Goal: Task Accomplishment & Management: Manage account settings

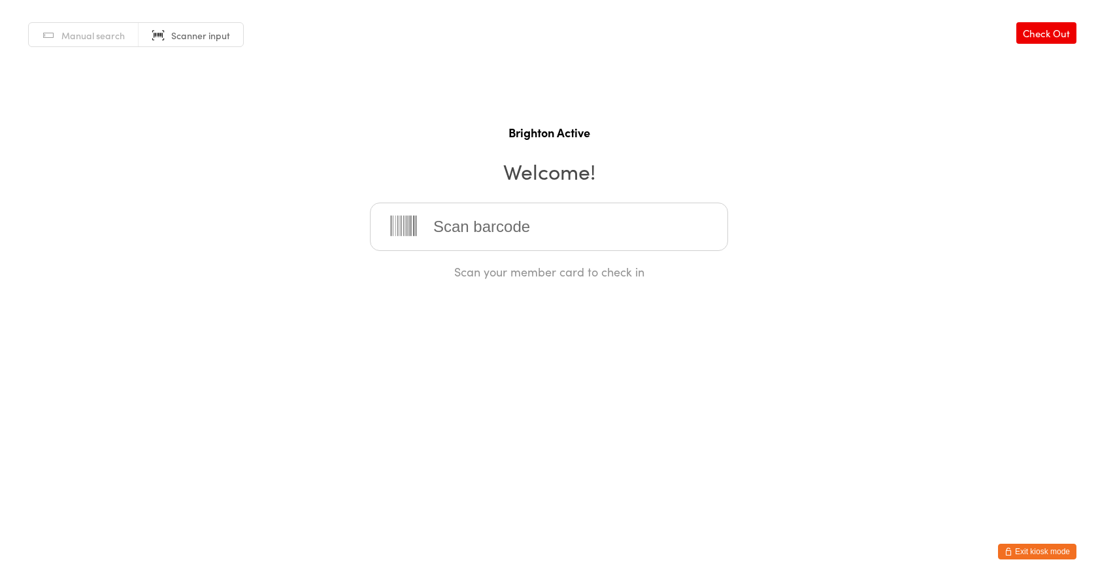
click at [1056, 554] on button "Exit kiosk mode" at bounding box center [1037, 552] width 78 height 16
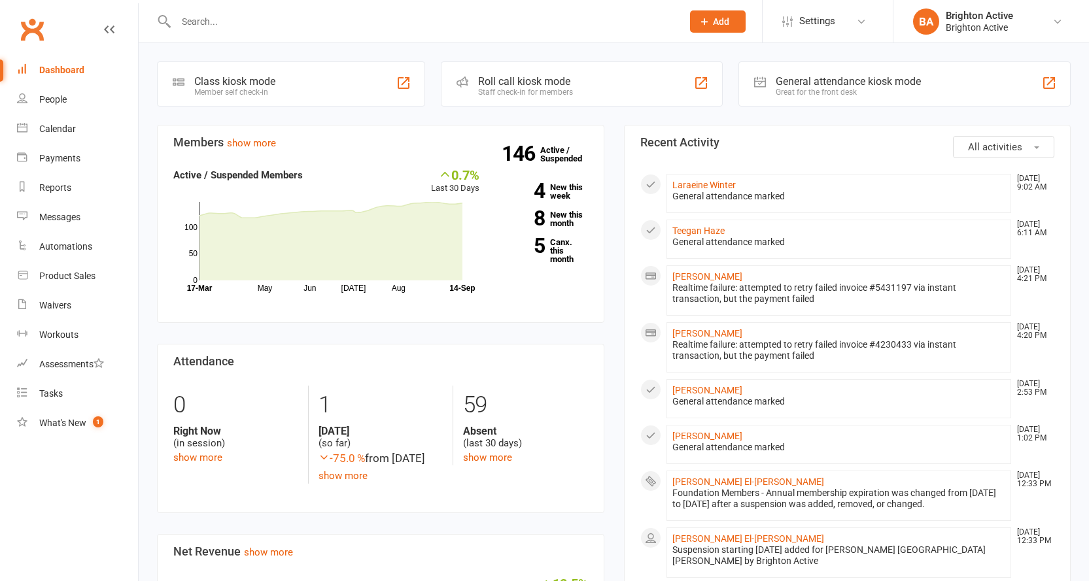
click at [275, 28] on input "text" at bounding box center [422, 21] width 501 height 18
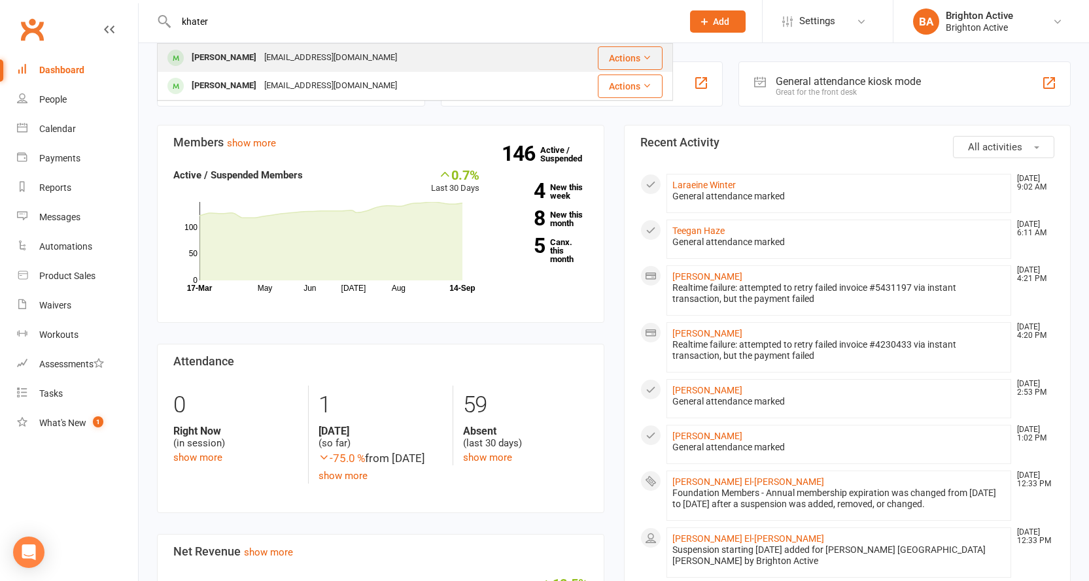
type input "khater"
click at [228, 58] on div "Khatera Ziayee" at bounding box center [224, 57] width 73 height 19
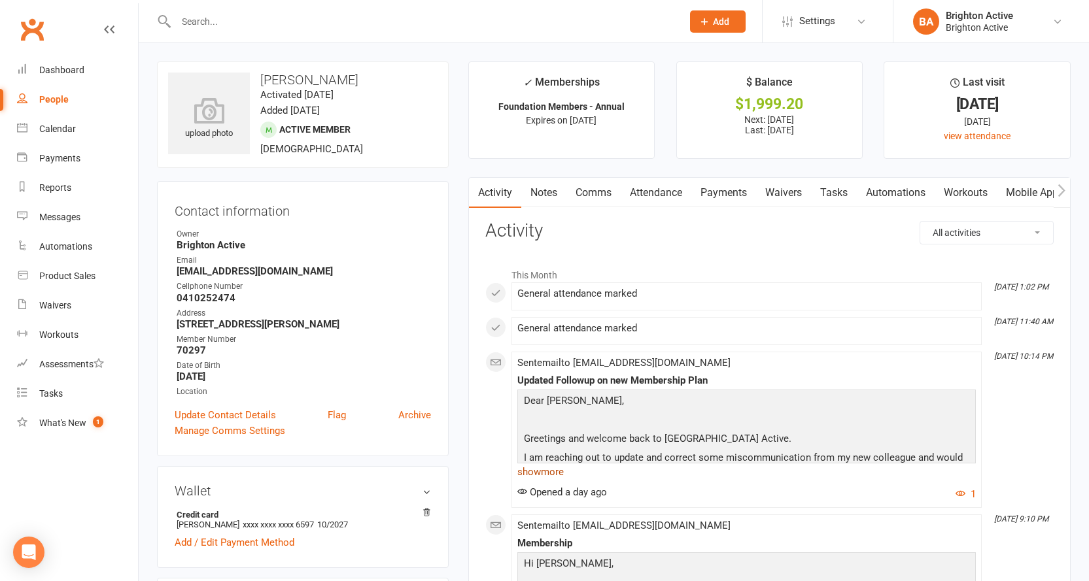
click at [536, 475] on link "show more" at bounding box center [746, 472] width 458 height 18
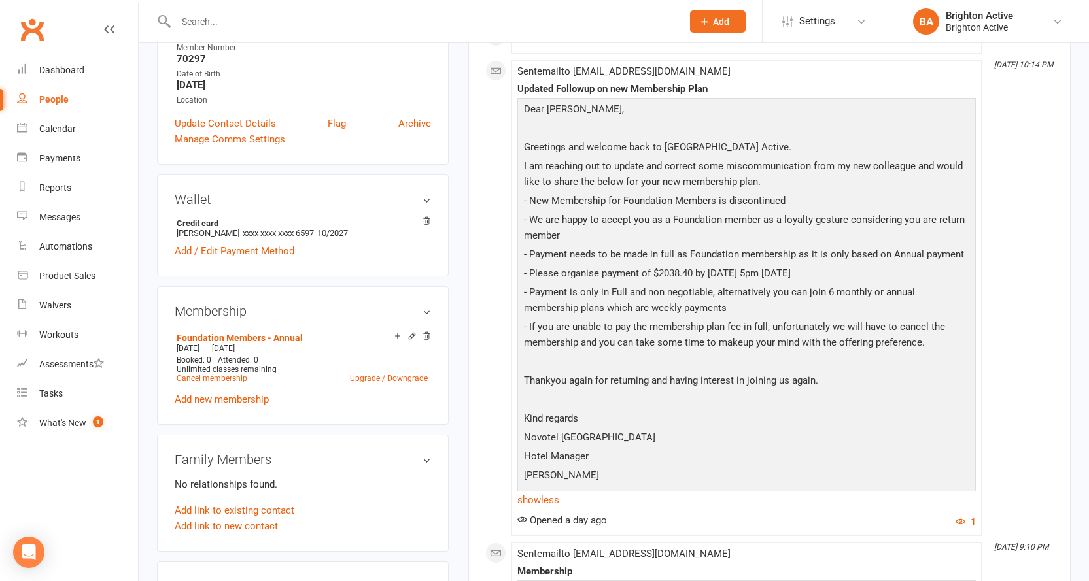
scroll to position [458, 0]
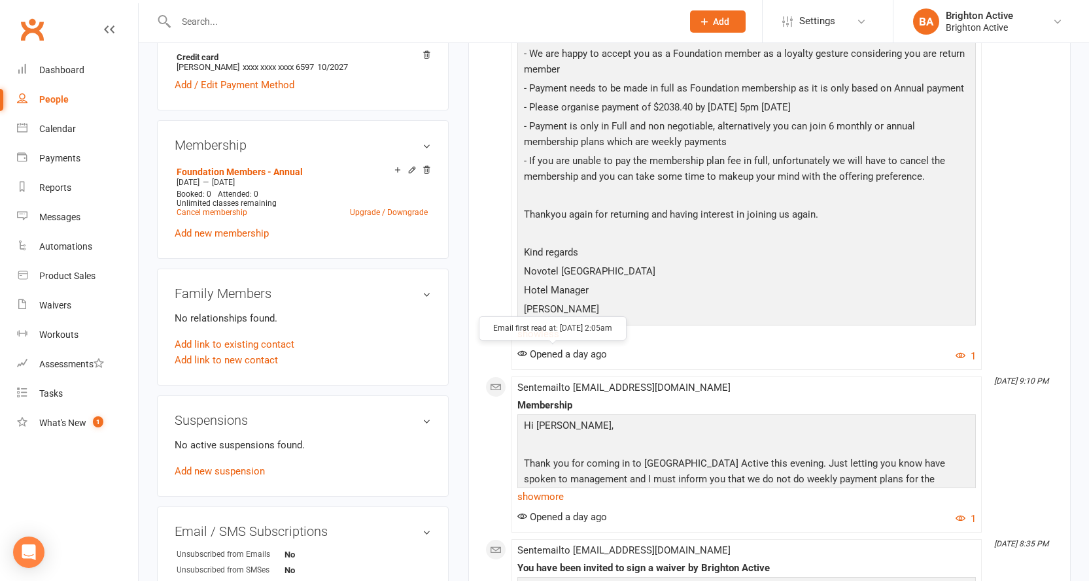
click at [552, 353] on span "Opened a day ago" at bounding box center [562, 355] width 90 height 12
click at [543, 496] on link "show more" at bounding box center [746, 497] width 458 height 18
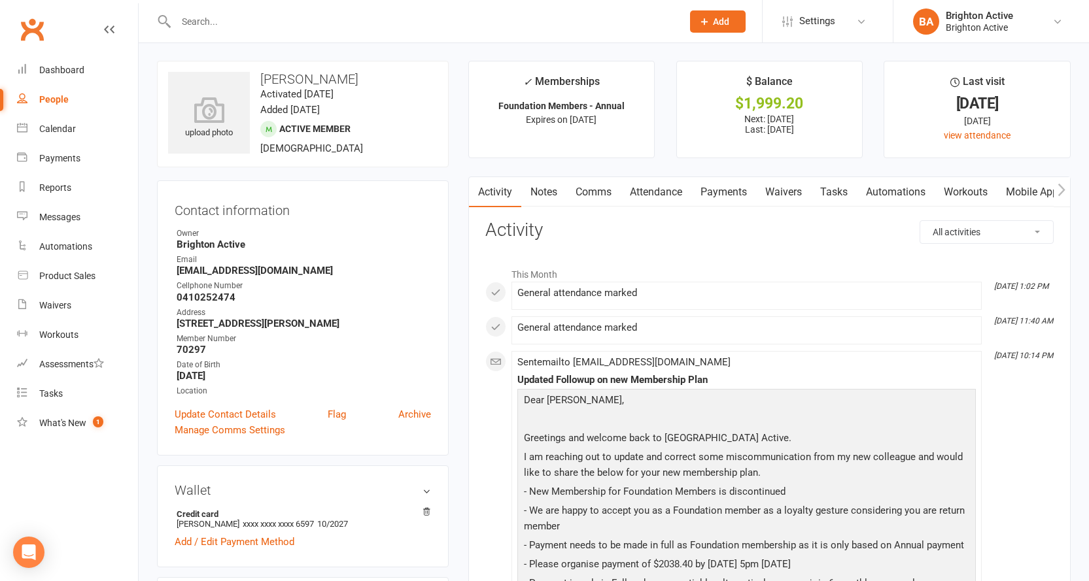
scroll to position [0, 0]
click at [212, 29] on input "text" at bounding box center [422, 21] width 501 height 18
type input "teegan"
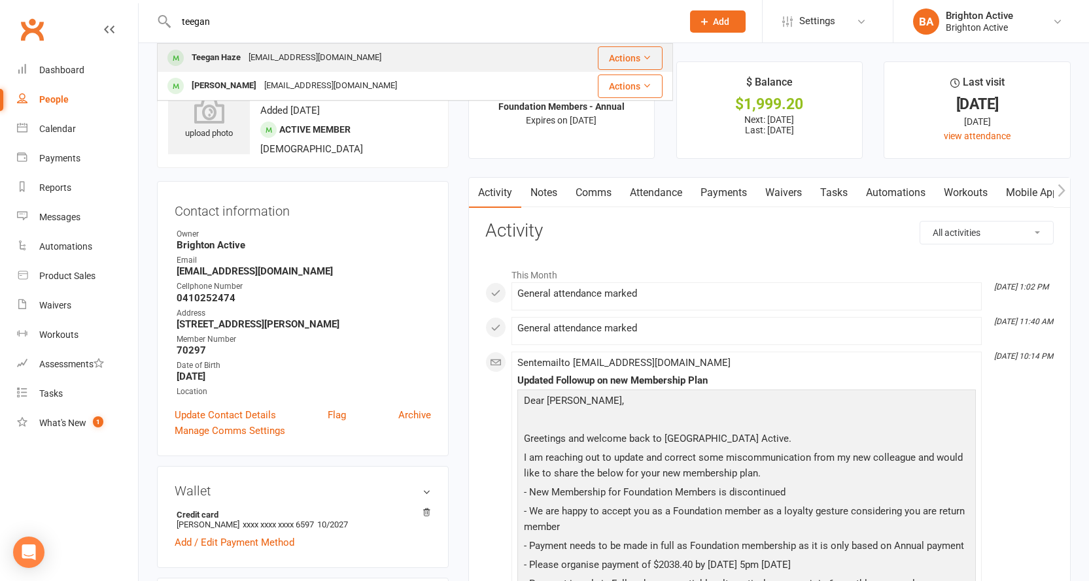
click at [248, 54] on div "Teeganhayze94@gmail.com" at bounding box center [315, 57] width 141 height 19
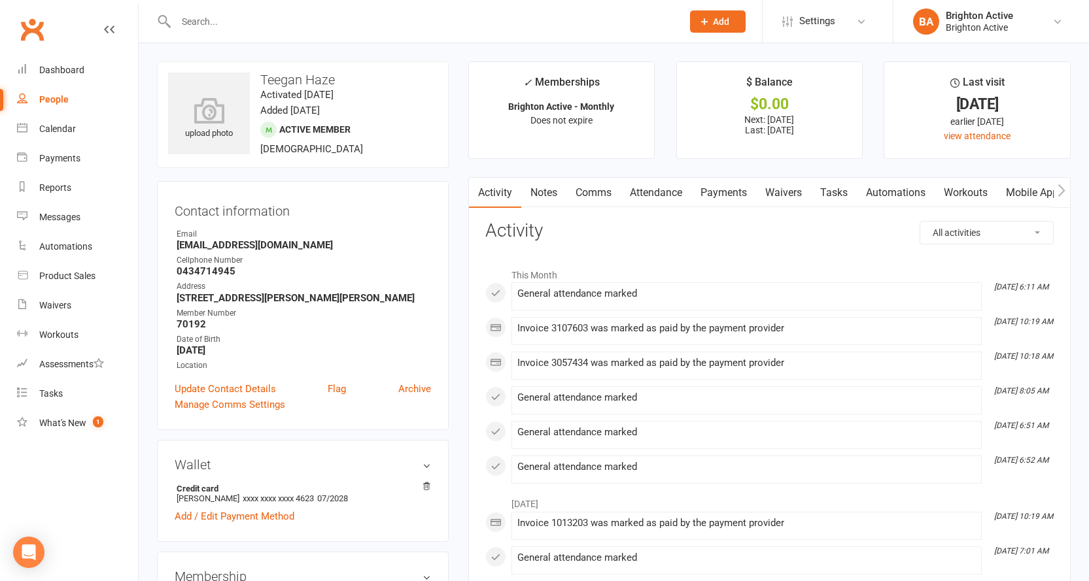
click at [218, 24] on input "text" at bounding box center [422, 21] width 501 height 18
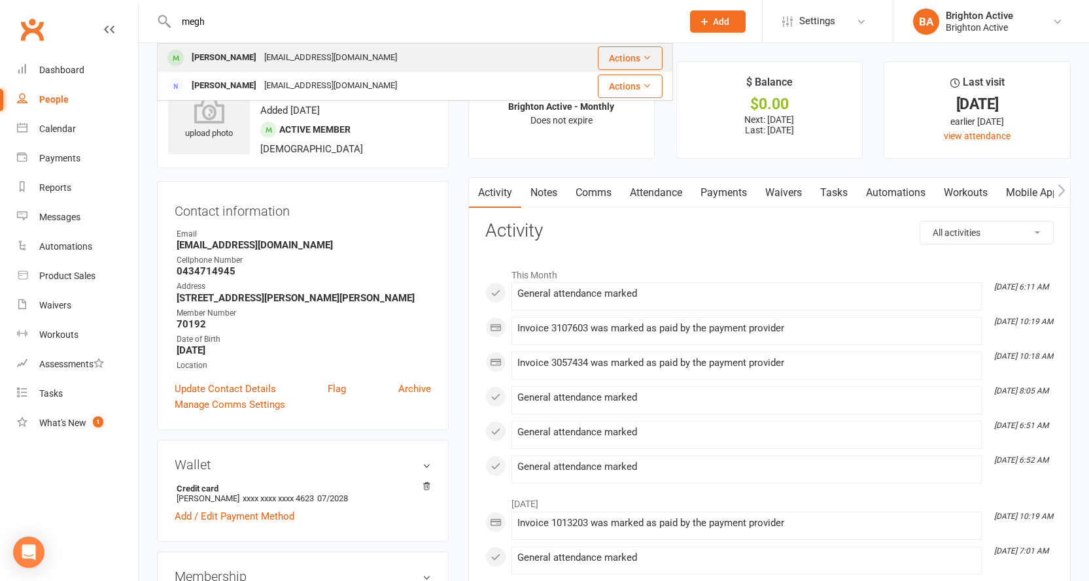
type input "megh"
click at [236, 61] on div "Megan Wilson" at bounding box center [224, 57] width 73 height 19
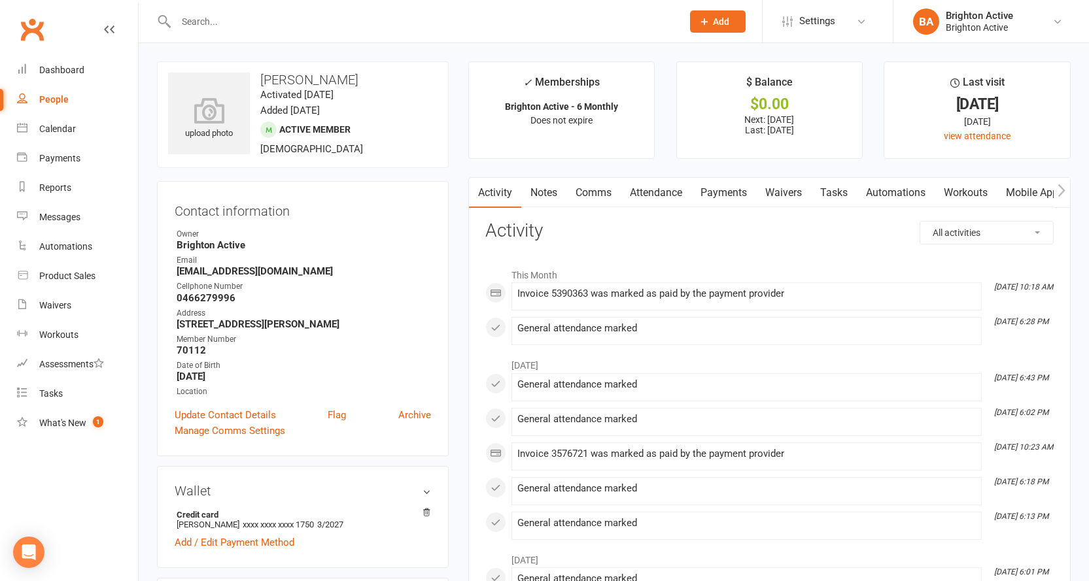
click at [231, 18] on input "text" at bounding box center [422, 21] width 501 height 18
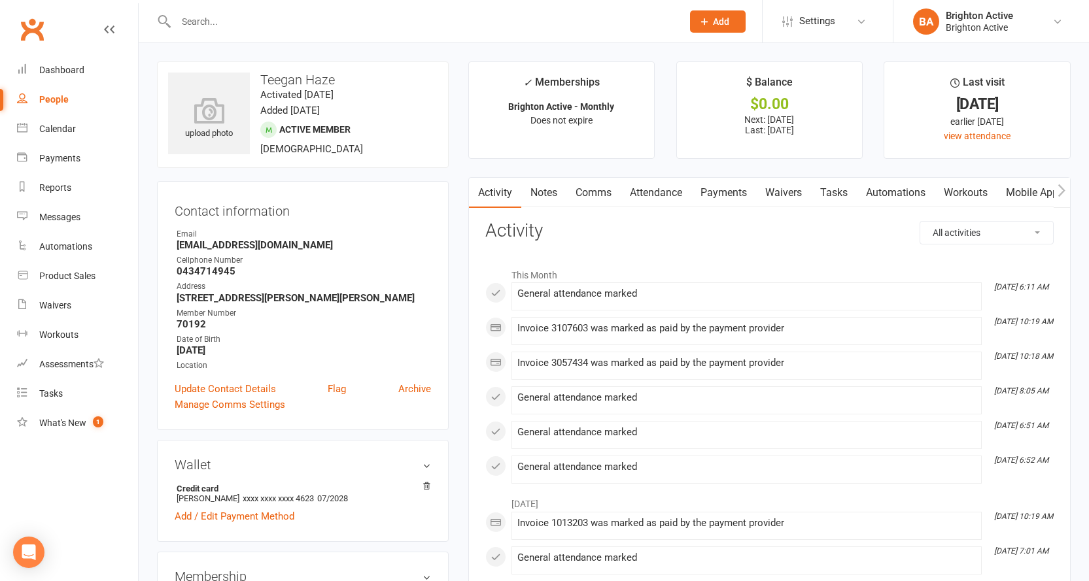
click at [196, 14] on input "text" at bounding box center [422, 21] width 501 height 18
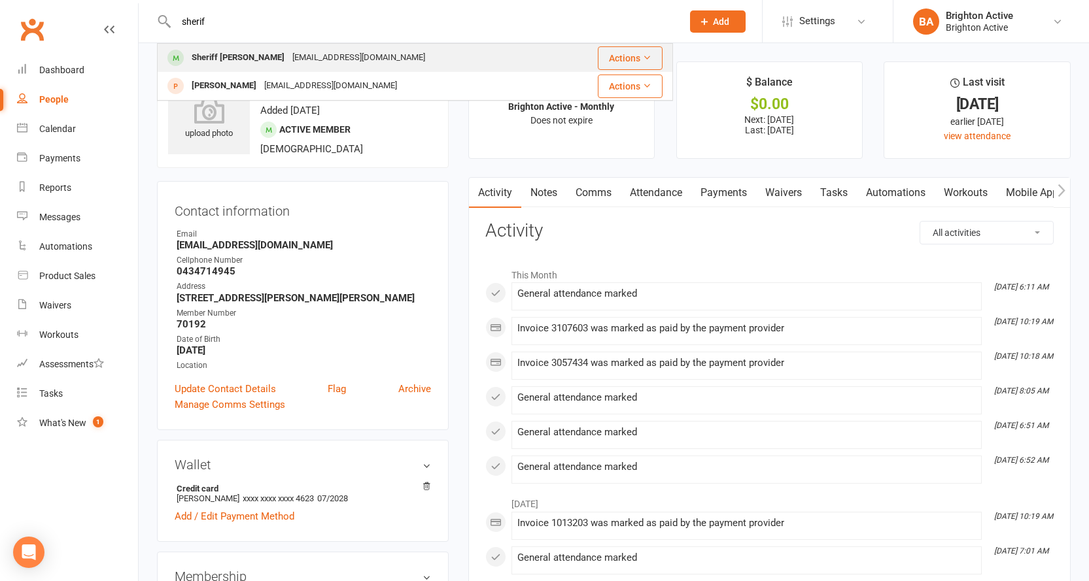
type input "sherif"
click at [241, 50] on div "Sheriff Tamimi" at bounding box center [238, 57] width 101 height 19
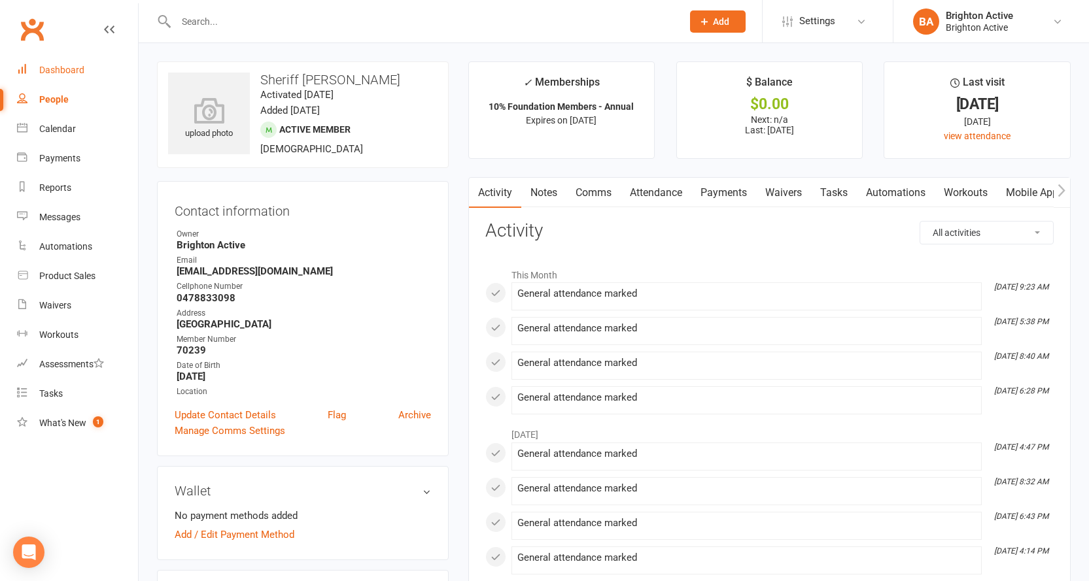
click at [60, 75] on div "Dashboard" at bounding box center [61, 70] width 45 height 10
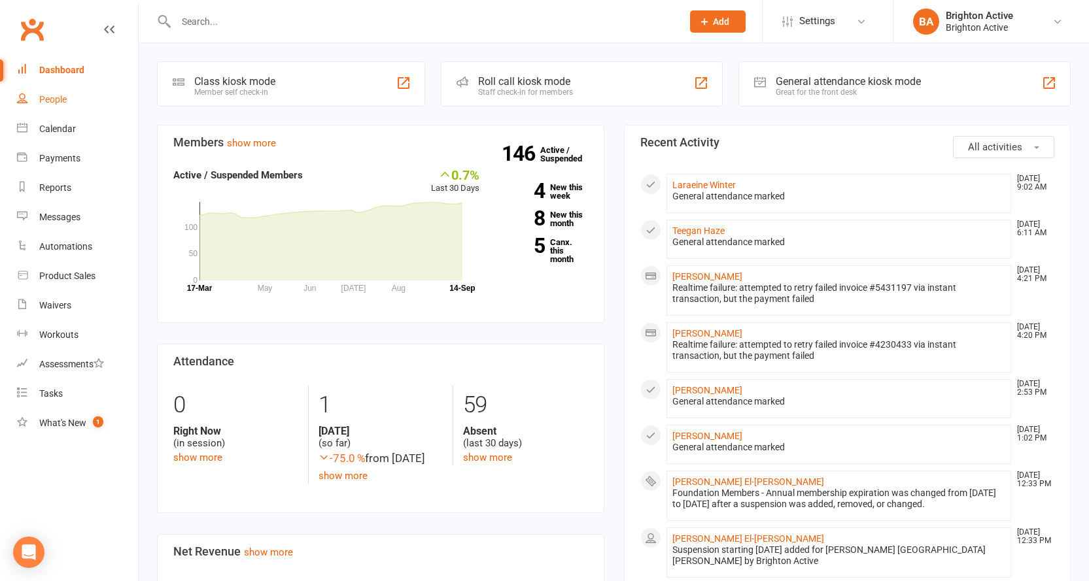
click at [48, 91] on link "People" at bounding box center [77, 99] width 121 height 29
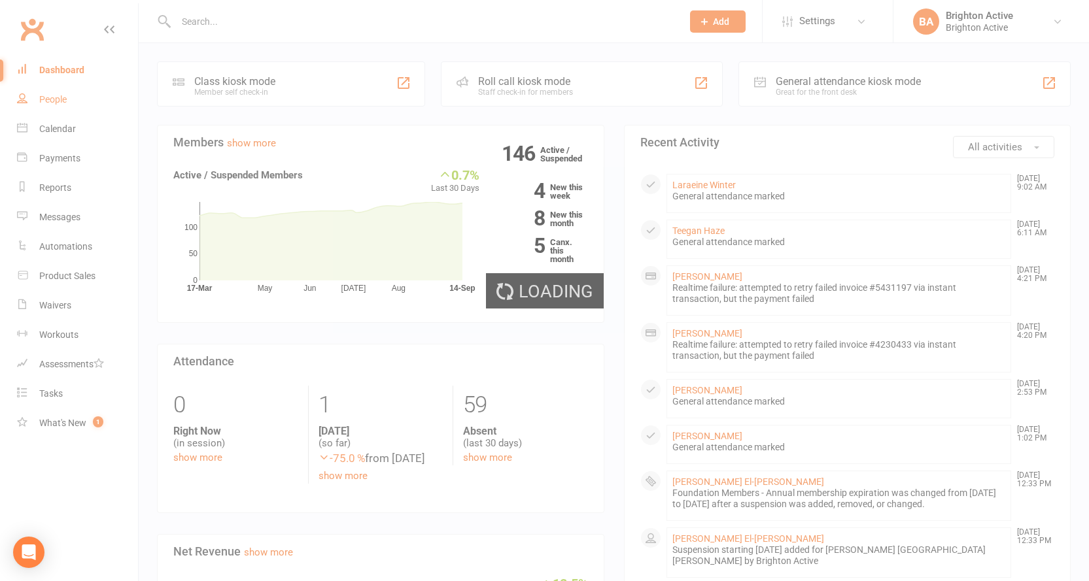
select select "100"
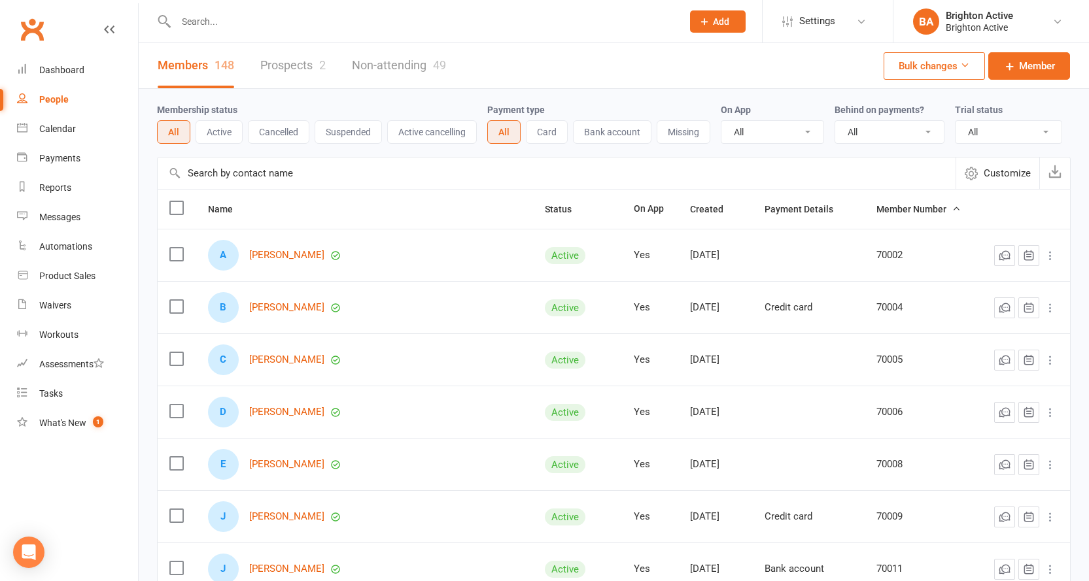
click at [862, 129] on select "All No Yes" at bounding box center [889, 132] width 109 height 22
select select "true"
click at [836, 122] on select "All No Yes" at bounding box center [889, 132] width 109 height 22
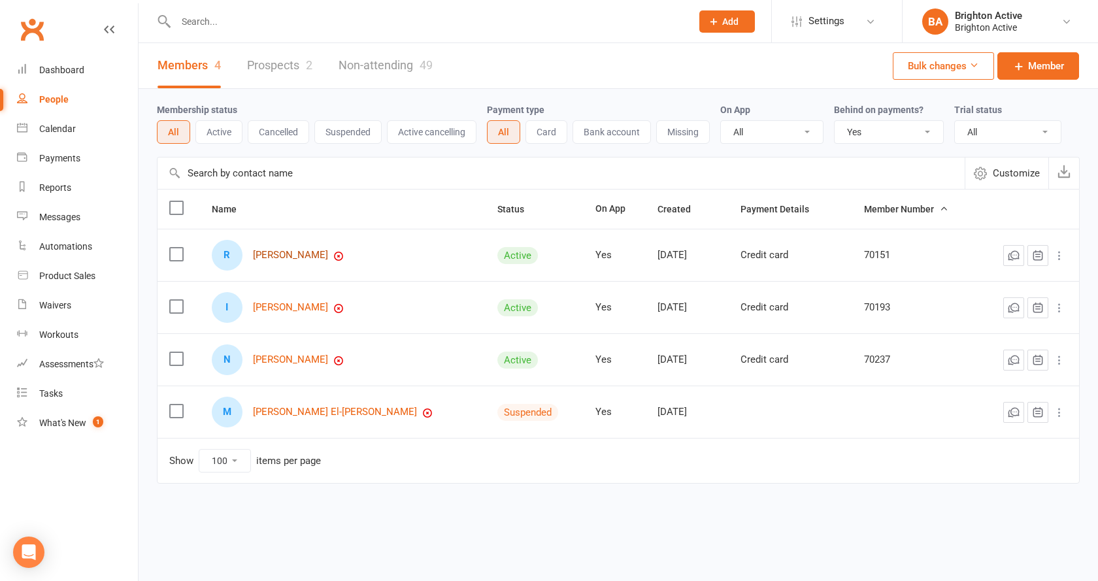
click at [314, 254] on link "Ryan Henderson" at bounding box center [290, 255] width 75 height 11
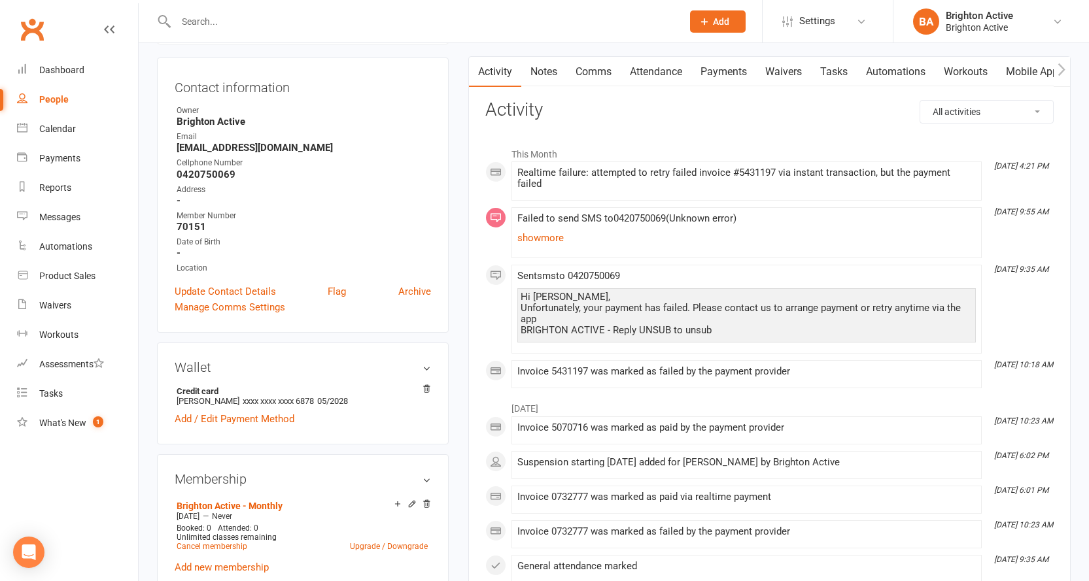
scroll to position [131, 0]
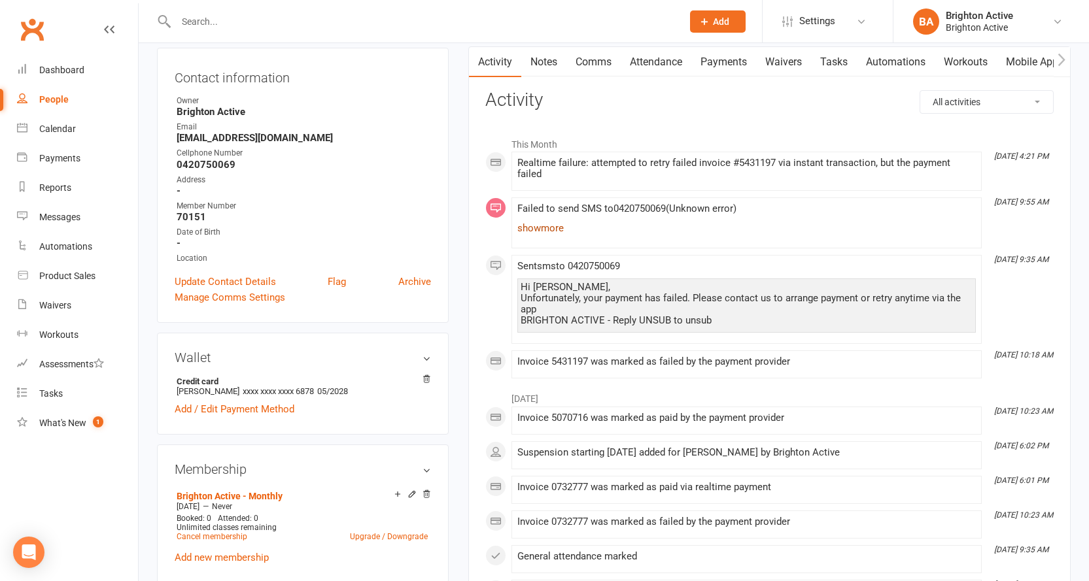
click at [539, 222] on link "show more" at bounding box center [746, 228] width 458 height 18
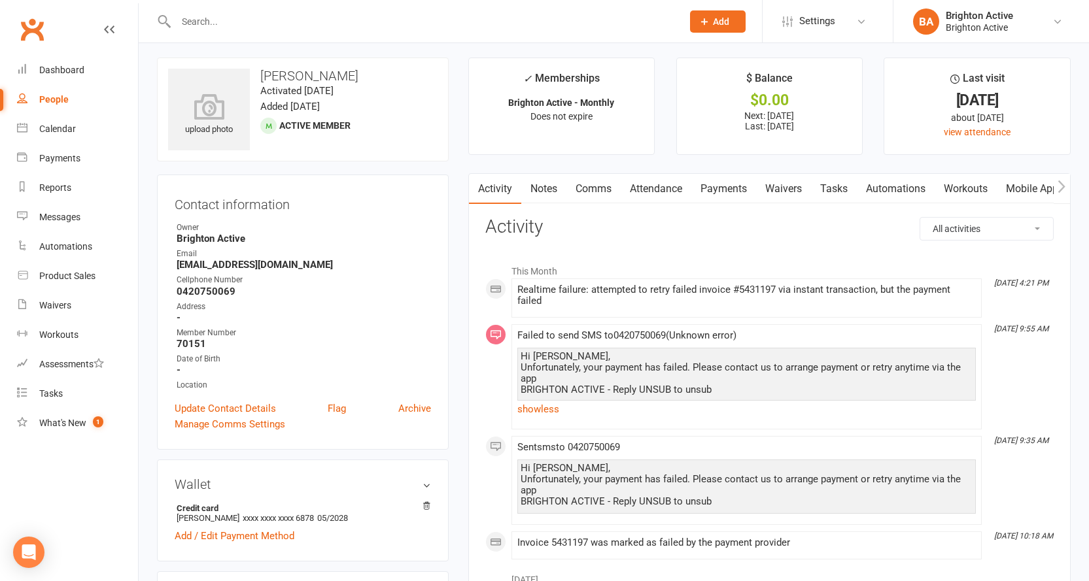
scroll to position [0, 0]
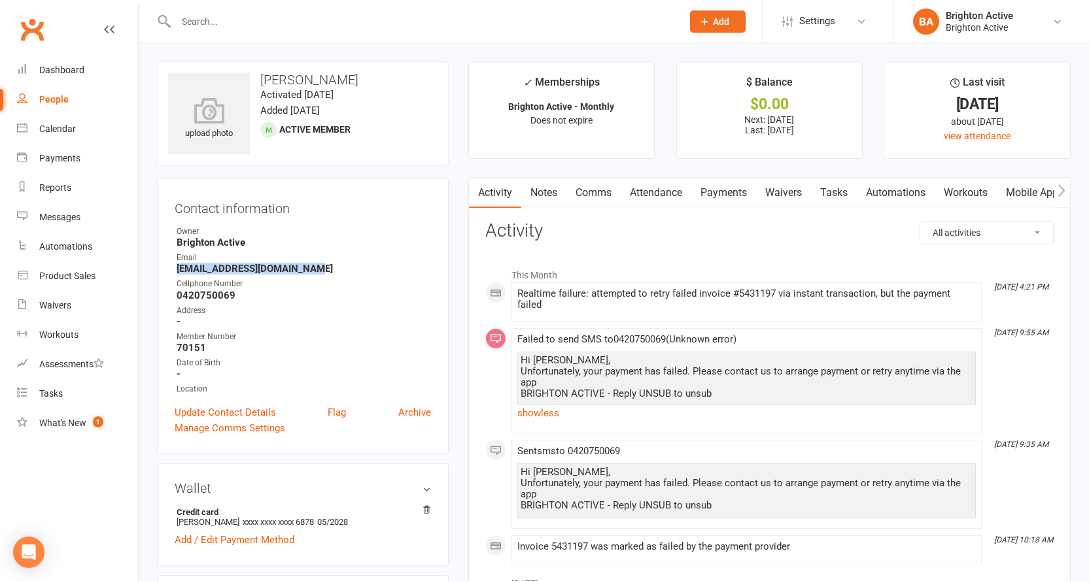
drag, startPoint x: 317, startPoint y: 267, endPoint x: 175, endPoint y: 271, distance: 142.0
click at [175, 271] on li "Email ryanhendersonaus@gmail.com" at bounding box center [303, 263] width 256 height 23
copy strong "ryanhendersonaus@gmail.com"
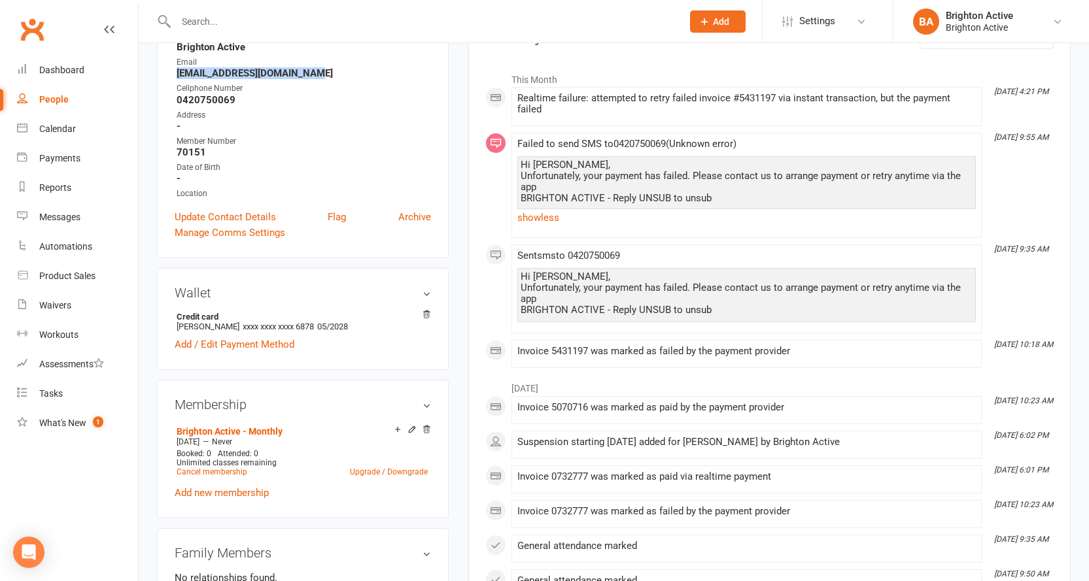
scroll to position [196, 0]
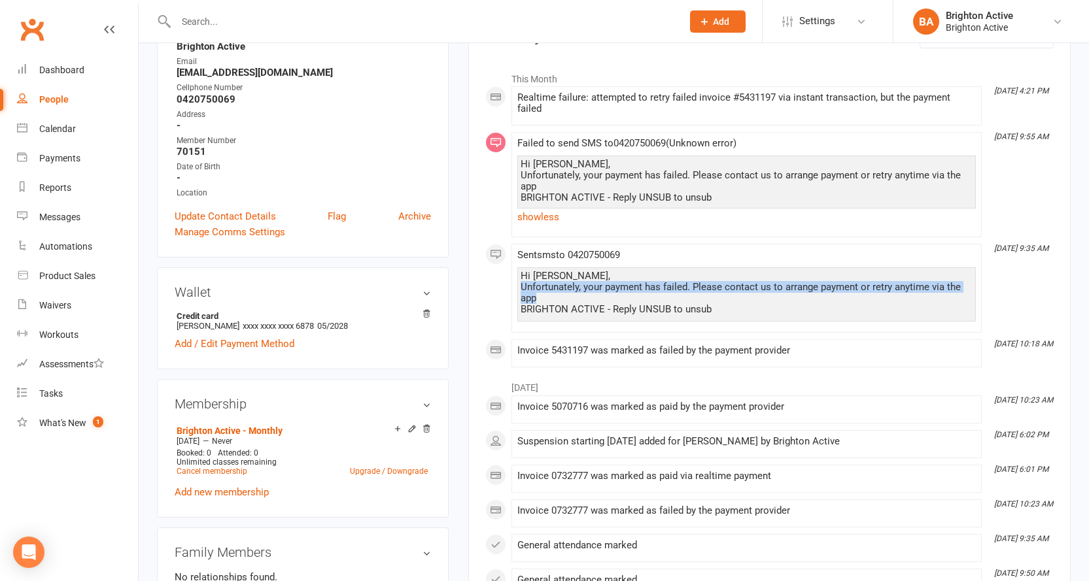
drag, startPoint x: 543, startPoint y: 298, endPoint x: 520, endPoint y: 288, distance: 25.5
click at [520, 288] on div "Hi Ryan, Unfortunately, your payment has failed. Please contact us to arrange p…" at bounding box center [746, 293] width 452 height 44
copy div "Unfortunately, your payment has failed. Please contact us to arrange payment or…"
click at [56, 96] on div "People" at bounding box center [53, 99] width 29 height 10
select select "true"
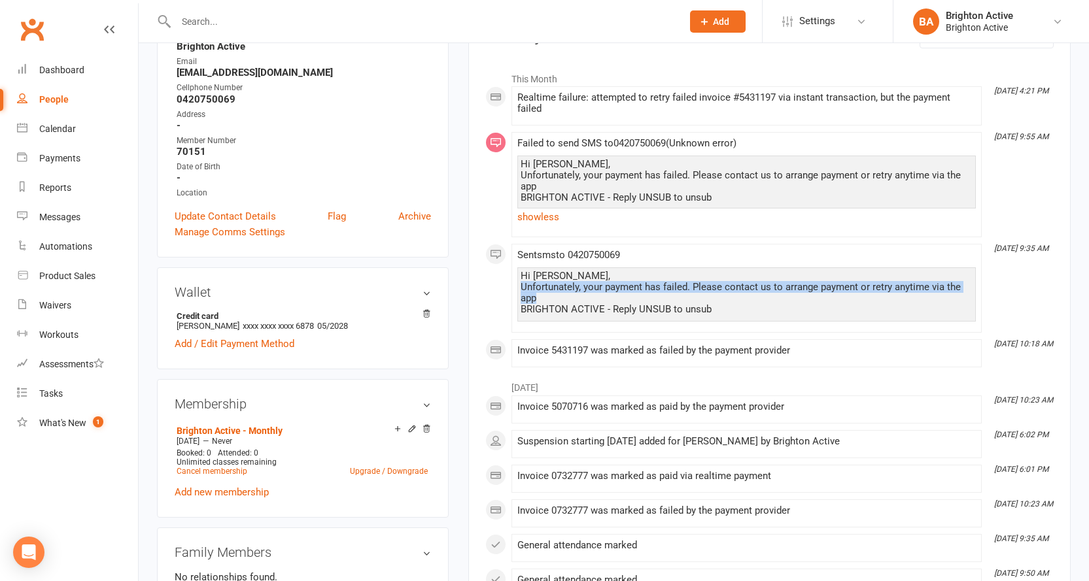
select select "100"
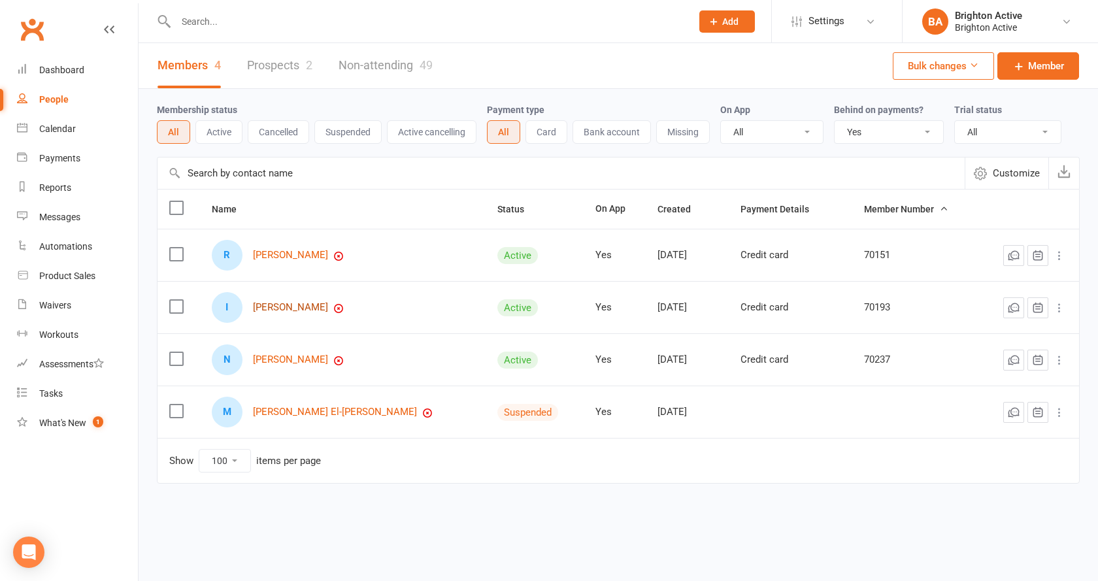
click at [288, 309] on link "Ibrahim Barakat" at bounding box center [290, 307] width 75 height 11
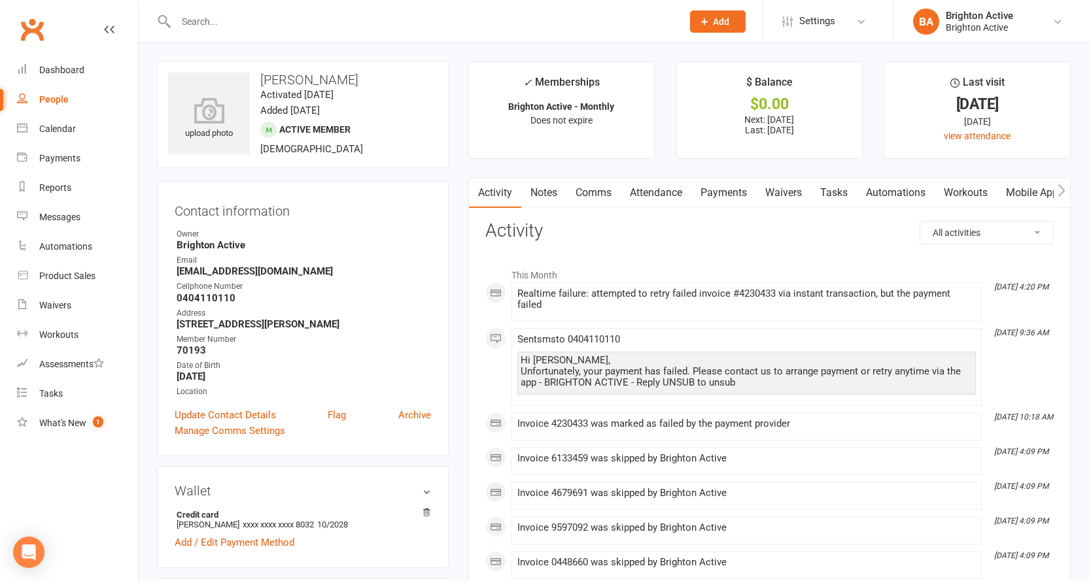
click at [728, 188] on link "Payments" at bounding box center [723, 193] width 65 height 30
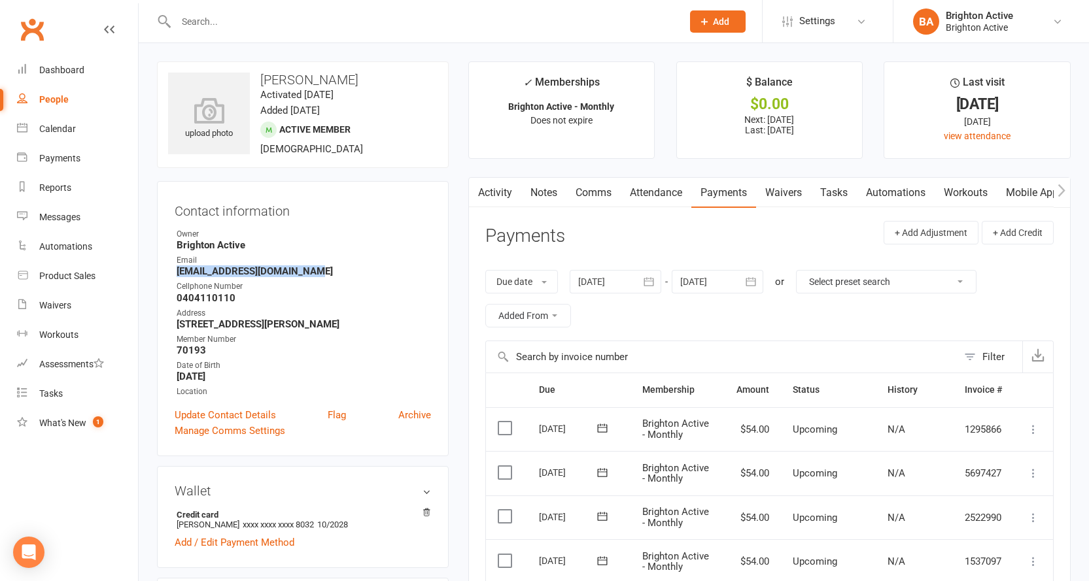
drag, startPoint x: 310, startPoint y: 273, endPoint x: 175, endPoint y: 270, distance: 134.7
click at [175, 270] on li "Email Sellgoldsydney00@gmail.com" at bounding box center [303, 265] width 256 height 23
copy strong "Sellgoldsydney00@gmail.com"
click at [61, 109] on link "People" at bounding box center [77, 99] width 121 height 29
select select "true"
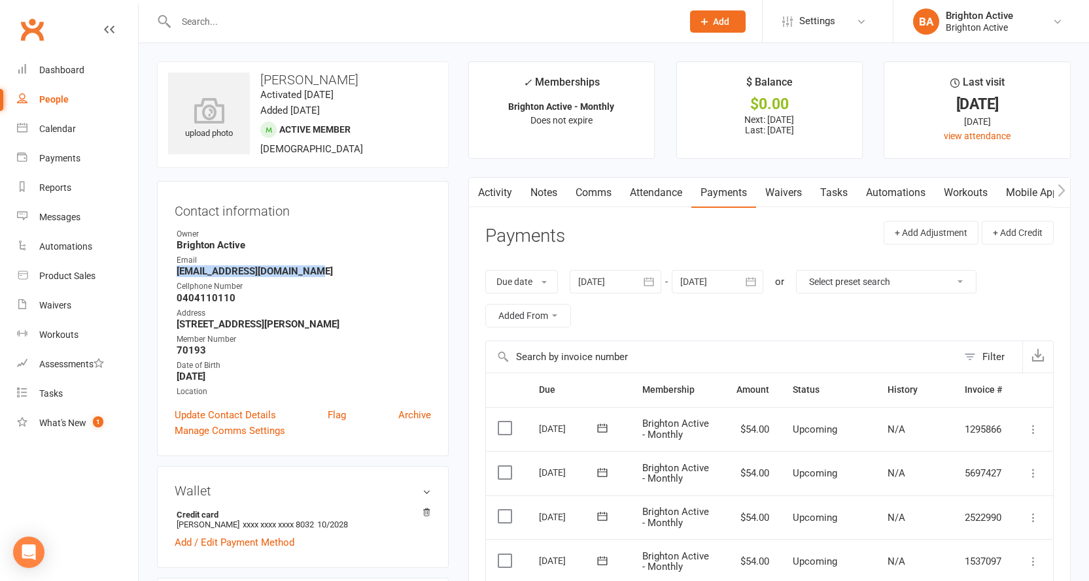
select select "100"
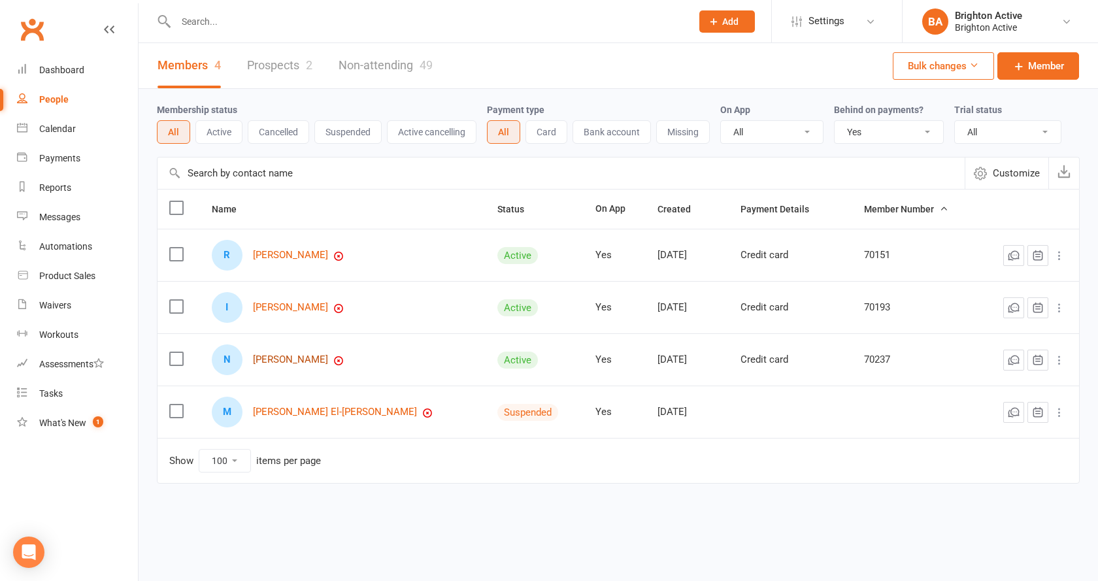
click at [303, 355] on link "Niroeni John Peter" at bounding box center [290, 359] width 75 height 11
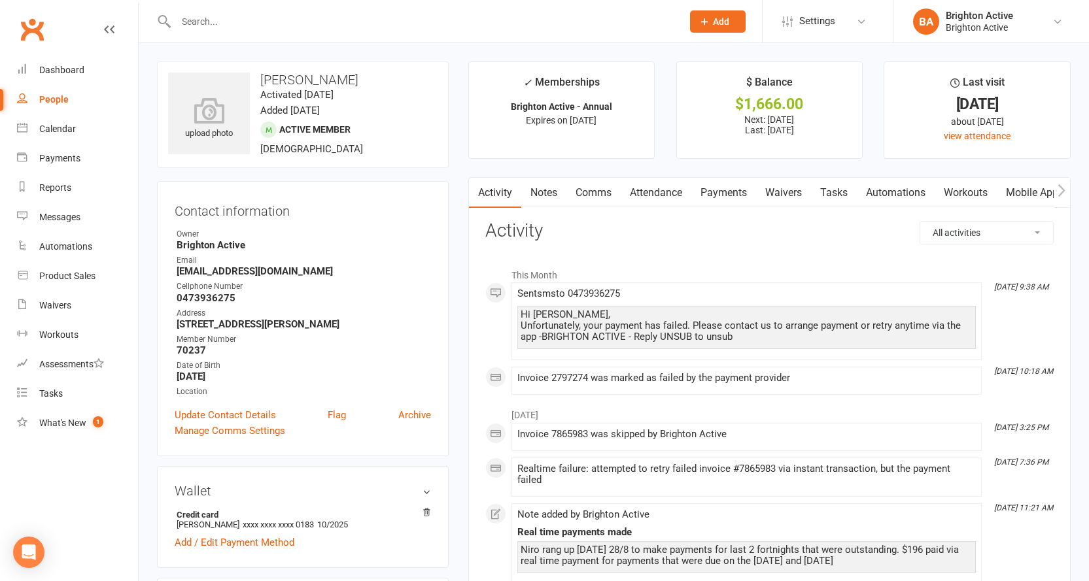
scroll to position [65, 0]
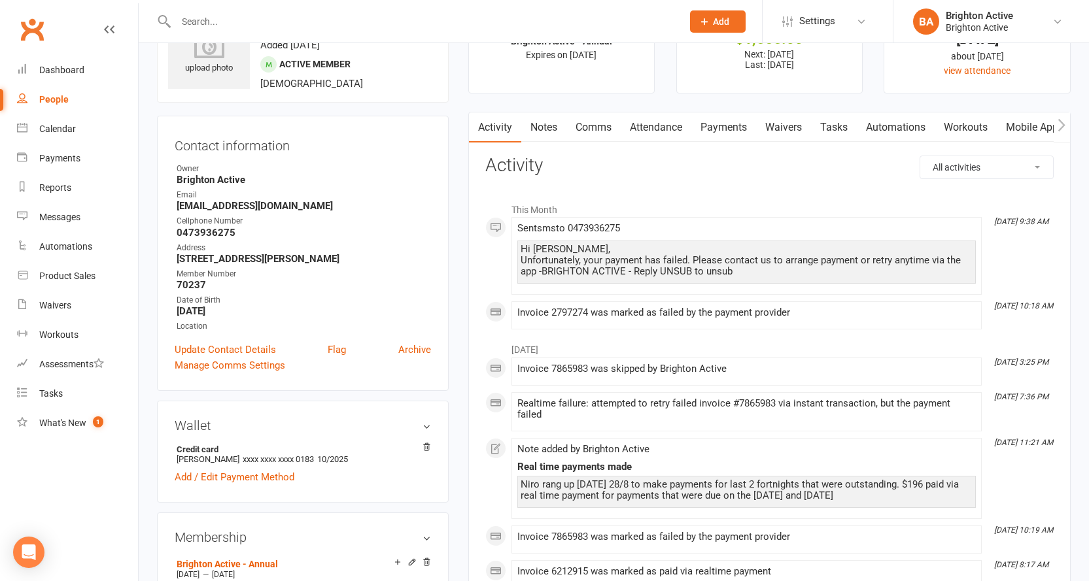
click at [720, 129] on link "Payments" at bounding box center [723, 127] width 65 height 30
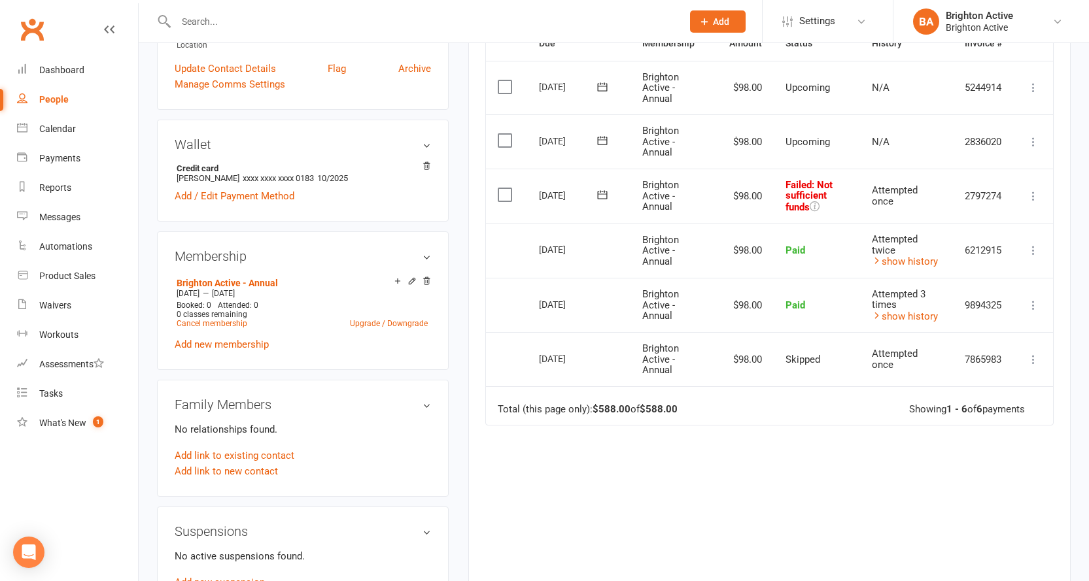
scroll to position [262, 0]
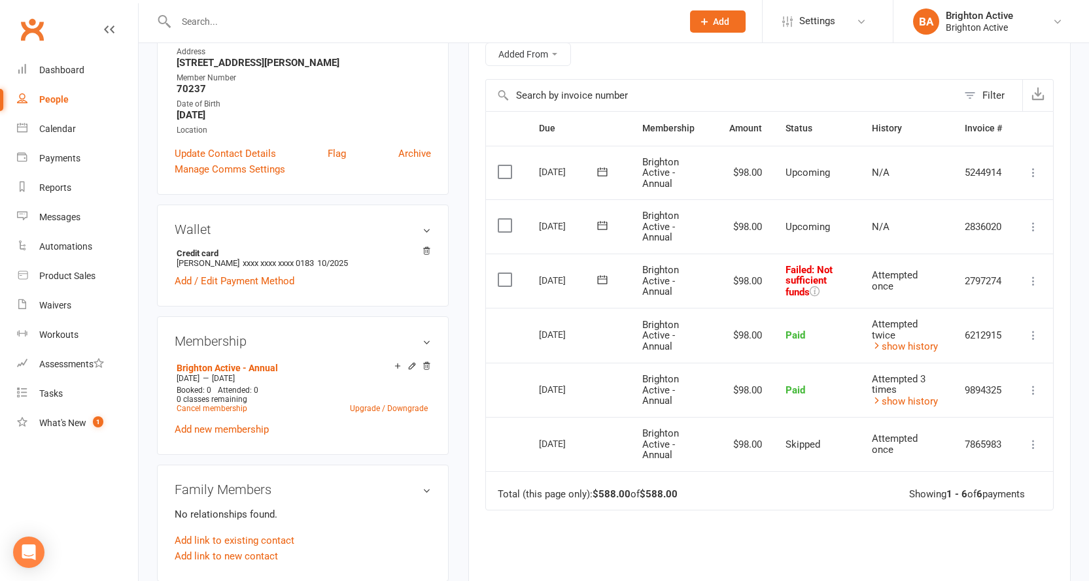
click at [898, 278] on span "Attempted once" at bounding box center [895, 280] width 46 height 23
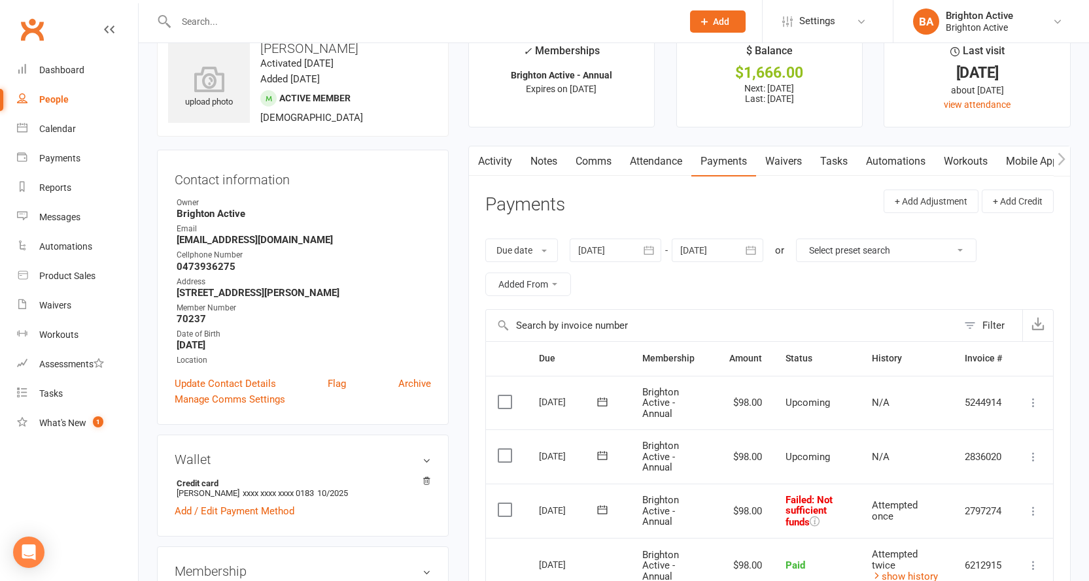
scroll to position [0, 0]
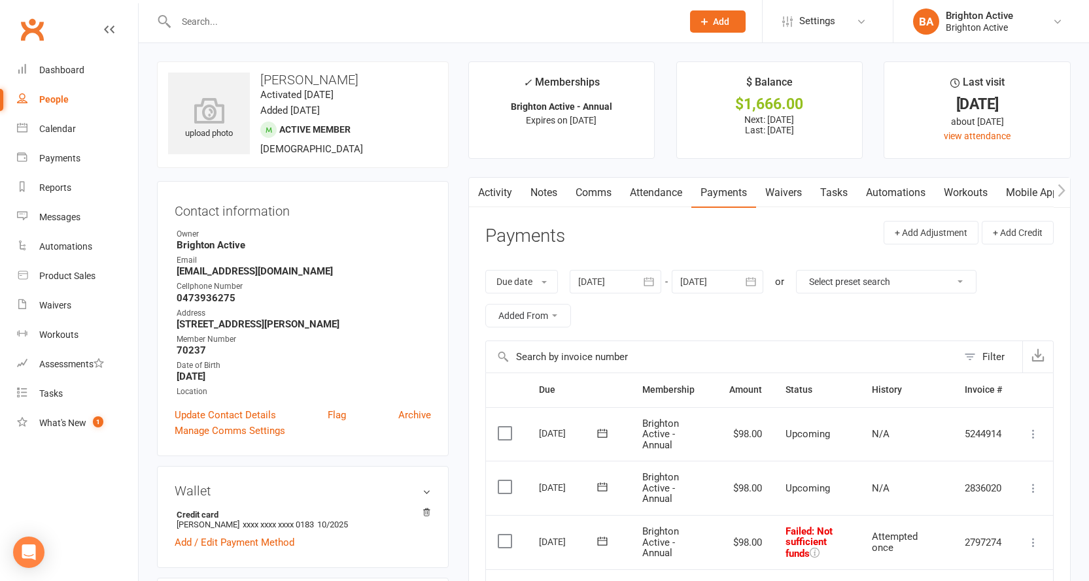
drag, startPoint x: 305, startPoint y: 260, endPoint x: 309, endPoint y: 275, distance: 15.4
click at [309, 275] on li "Email niropeters2956@gmail.com" at bounding box center [303, 265] width 256 height 23
copy li "niropeters2956@gmail.com"
click at [58, 69] on div "Dashboard" at bounding box center [61, 70] width 45 height 10
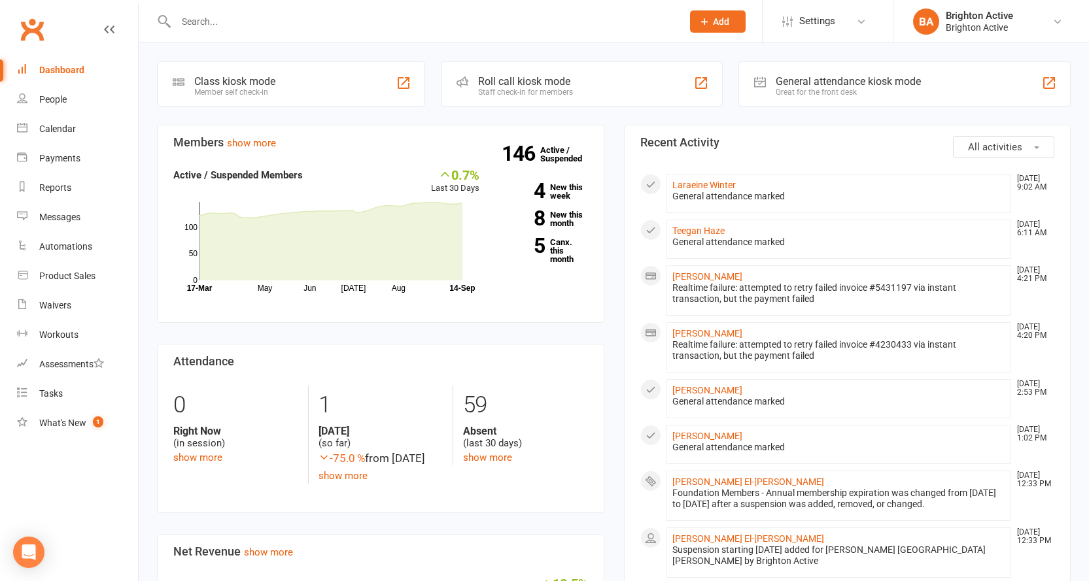
click at [802, 91] on div "Great for the front desk" at bounding box center [847, 92] width 145 height 9
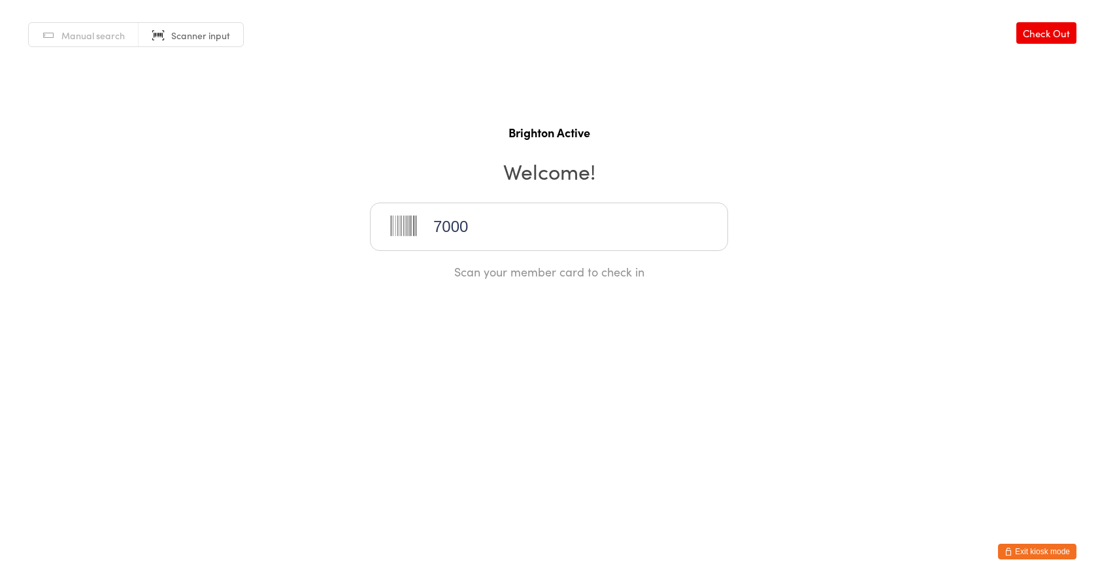
type input "70006"
click at [1023, 551] on button "Exit kiosk mode" at bounding box center [1037, 552] width 78 height 16
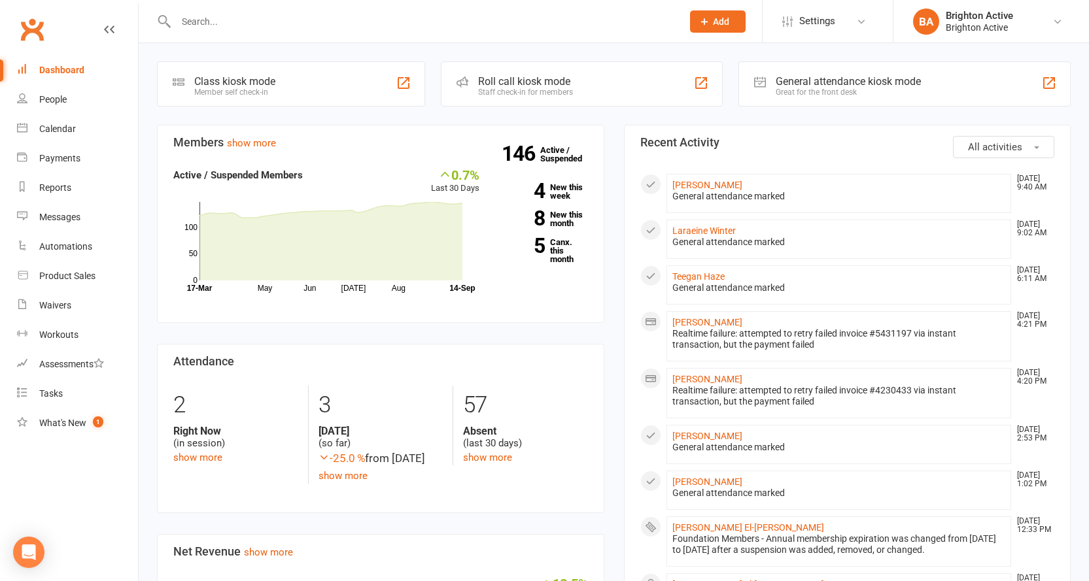
click at [830, 78] on div "General attendance kiosk mode" at bounding box center [847, 81] width 145 height 12
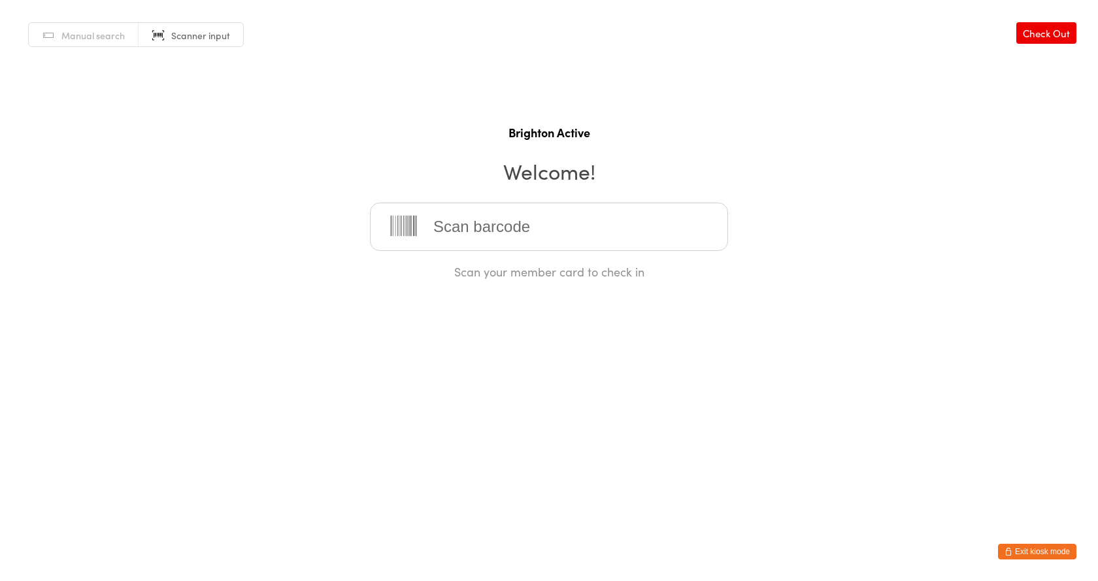
drag, startPoint x: 1051, startPoint y: 546, endPoint x: 1085, endPoint y: 544, distance: 34.1
click at [1051, 547] on button "Exit kiosk mode" at bounding box center [1037, 552] width 78 height 16
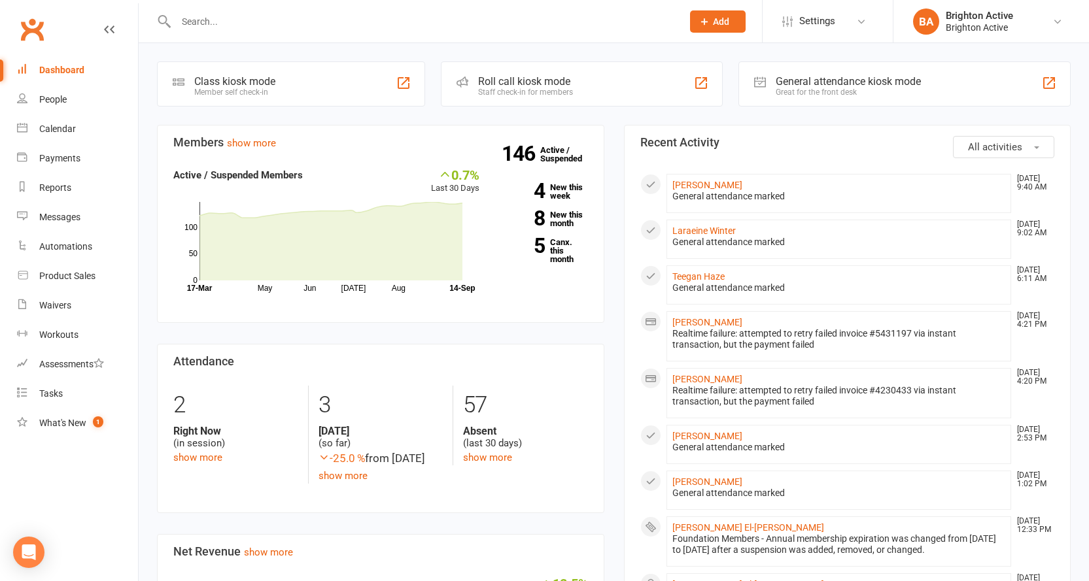
click at [296, 9] on div at bounding box center [415, 21] width 516 height 43
click at [295, 10] on div at bounding box center [415, 21] width 516 height 43
drag, startPoint x: 176, startPoint y: 5, endPoint x: 188, endPoint y: 18, distance: 18.5
click at [184, 16] on div at bounding box center [415, 21] width 516 height 43
click at [189, 18] on input "text" at bounding box center [422, 21] width 501 height 18
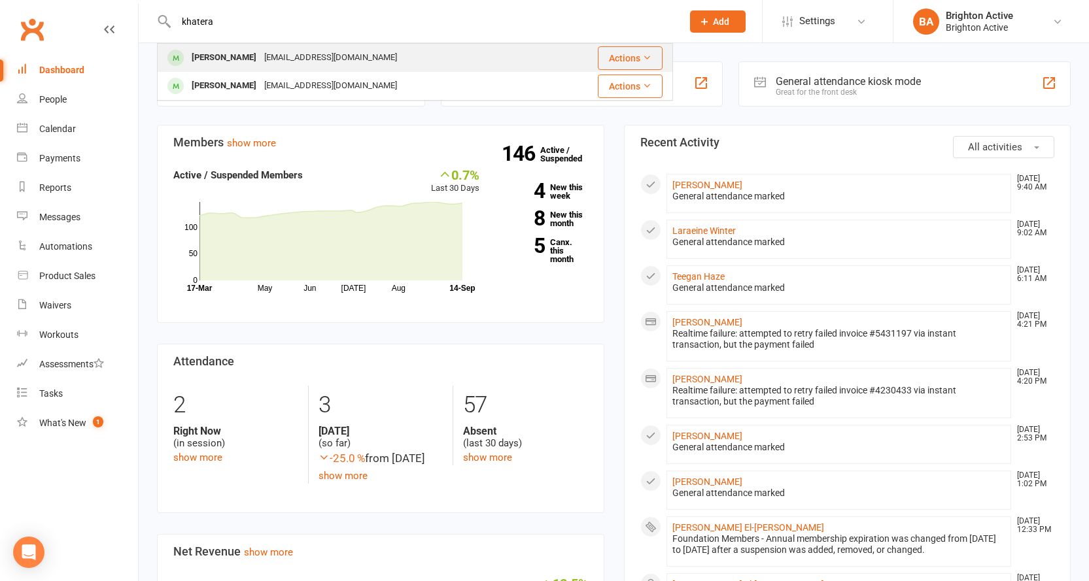
type input "khatera"
click at [213, 59] on div "[PERSON_NAME]" at bounding box center [224, 57] width 73 height 19
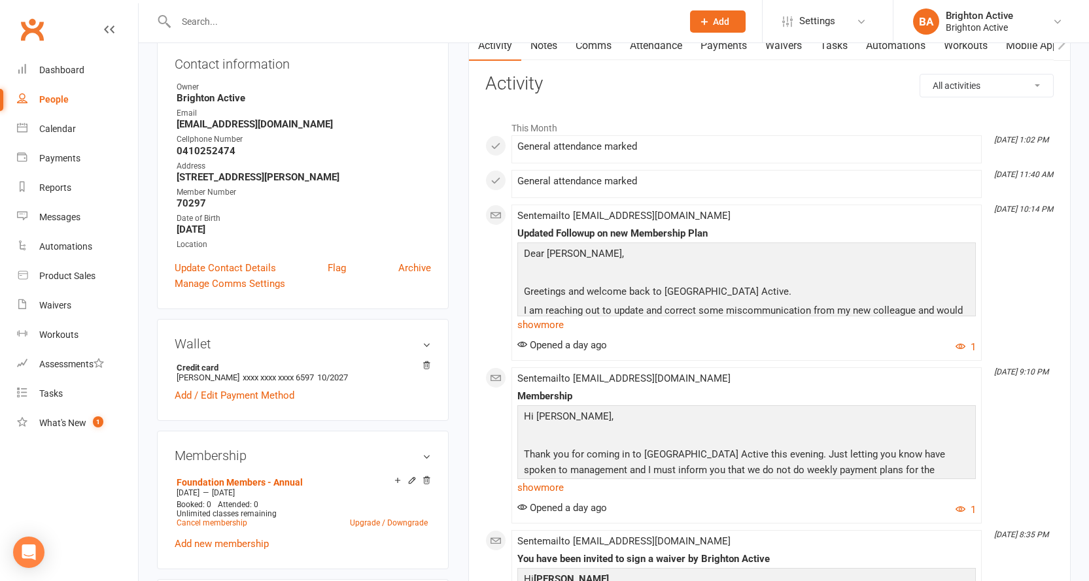
scroll to position [262, 0]
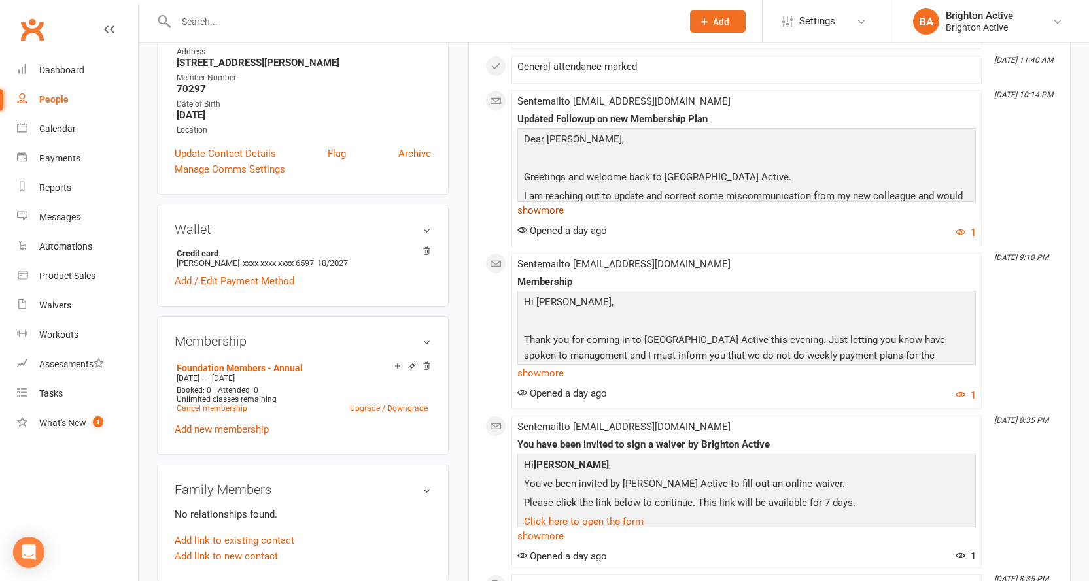
click at [543, 211] on link "show more" at bounding box center [746, 210] width 458 height 18
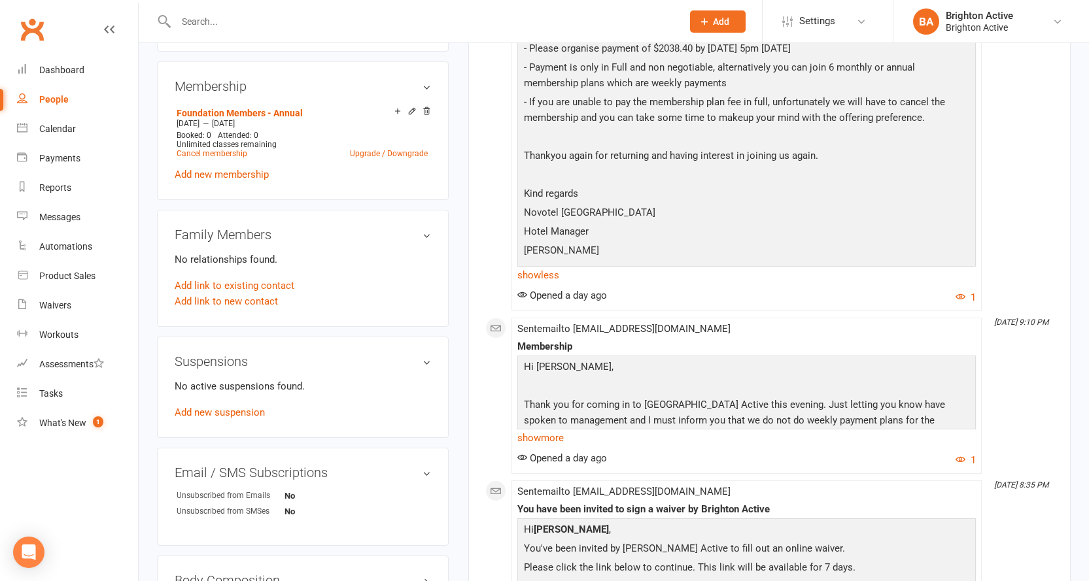
scroll to position [523, 0]
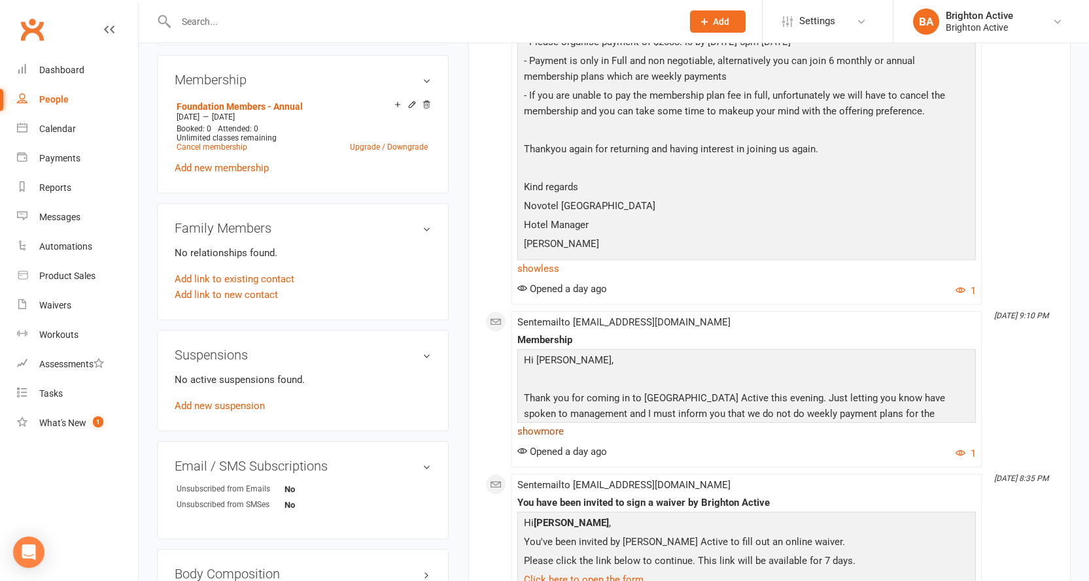
click at [539, 431] on link "show more" at bounding box center [746, 431] width 458 height 18
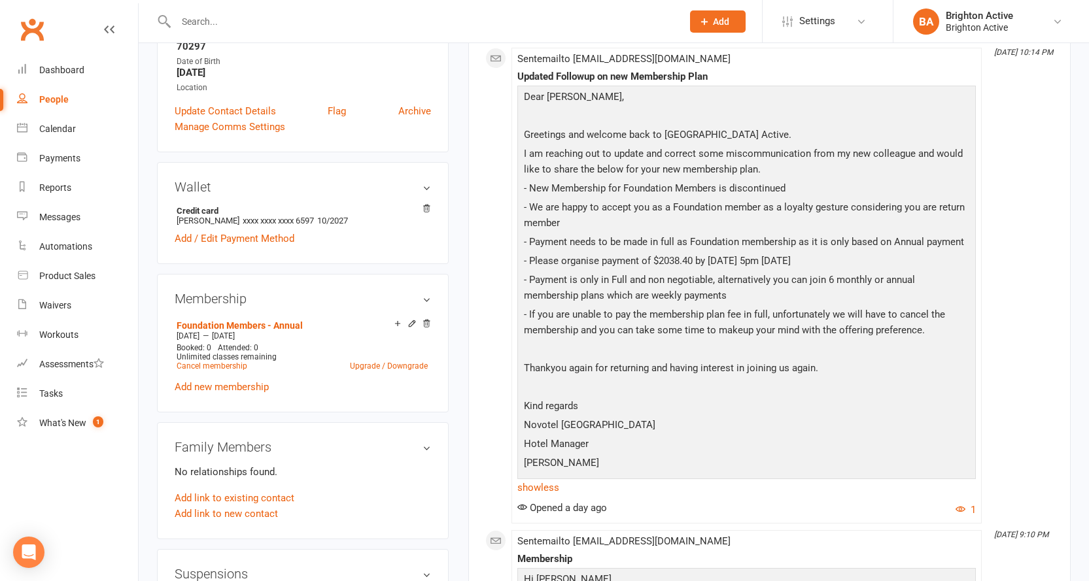
scroll to position [327, 0]
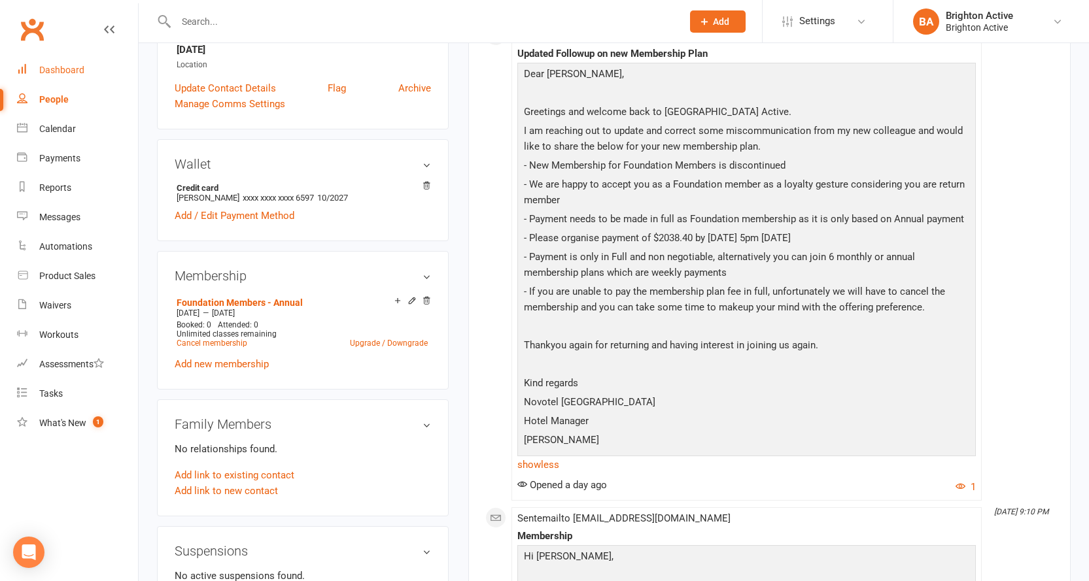
click at [56, 78] on link "Dashboard" at bounding box center [77, 70] width 121 height 29
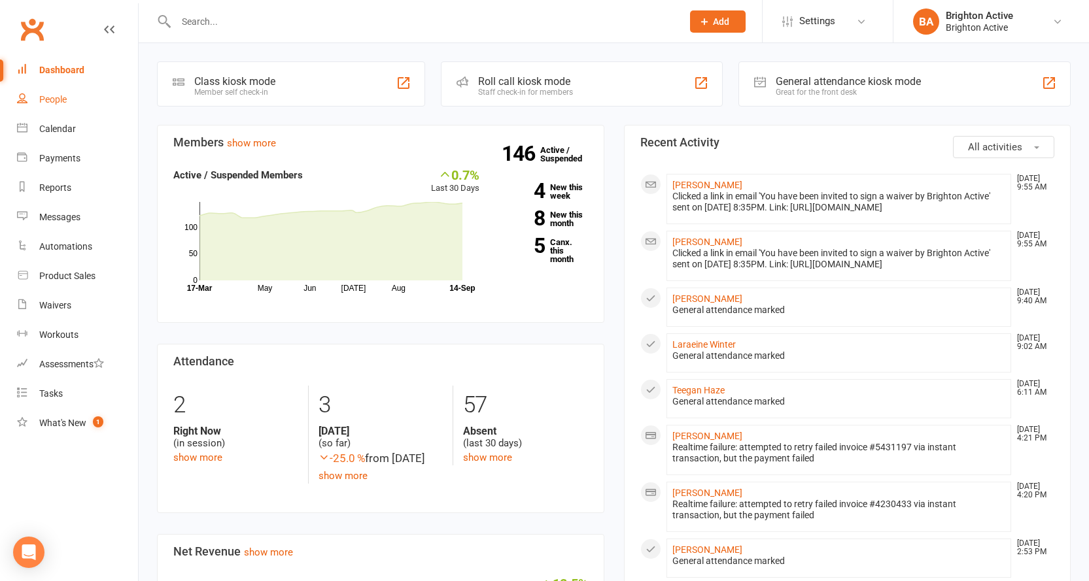
click at [48, 95] on div "People" at bounding box center [52, 99] width 27 height 10
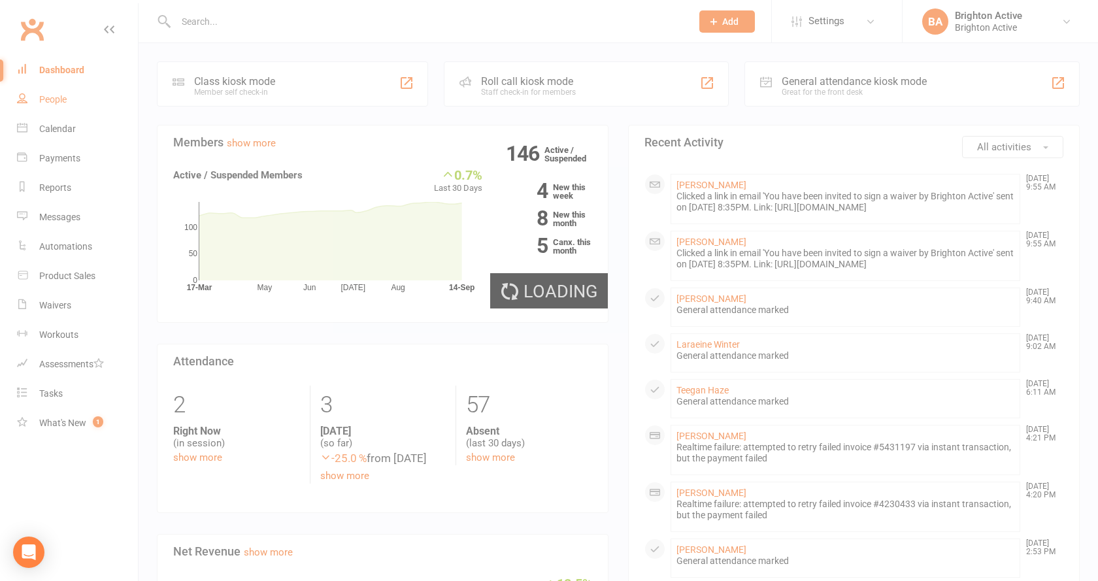
select select "true"
select select "100"
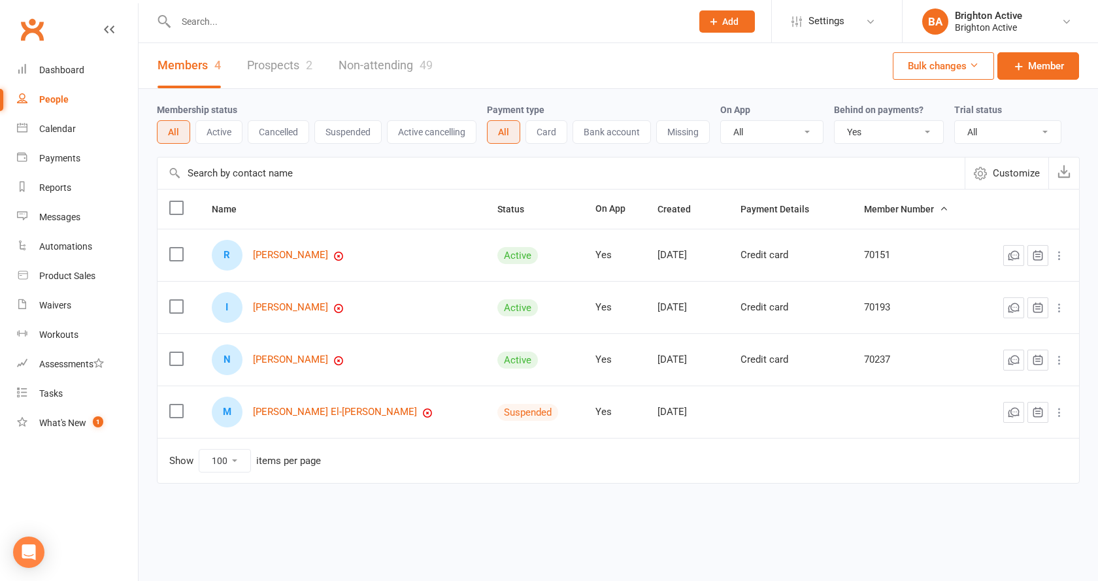
click at [864, 137] on select "All No Yes" at bounding box center [889, 132] width 109 height 22
select select
click at [836, 122] on select "All No Yes" at bounding box center [889, 132] width 109 height 22
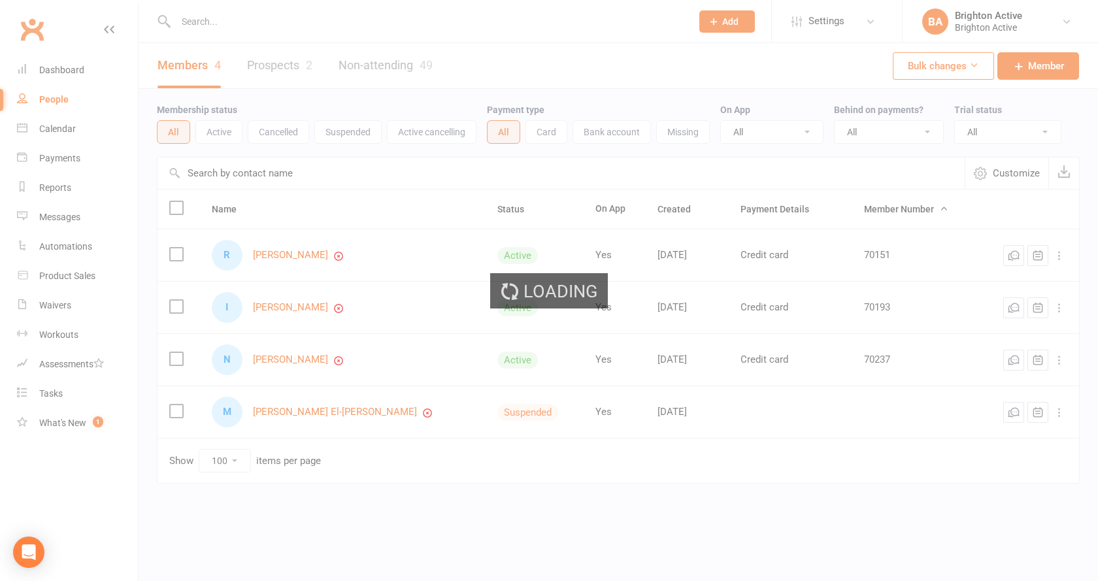
drag, startPoint x: 333, startPoint y: 138, endPoint x: 347, endPoint y: 137, distance: 13.7
click at [333, 137] on div "Loading" at bounding box center [549, 290] width 1098 height 581
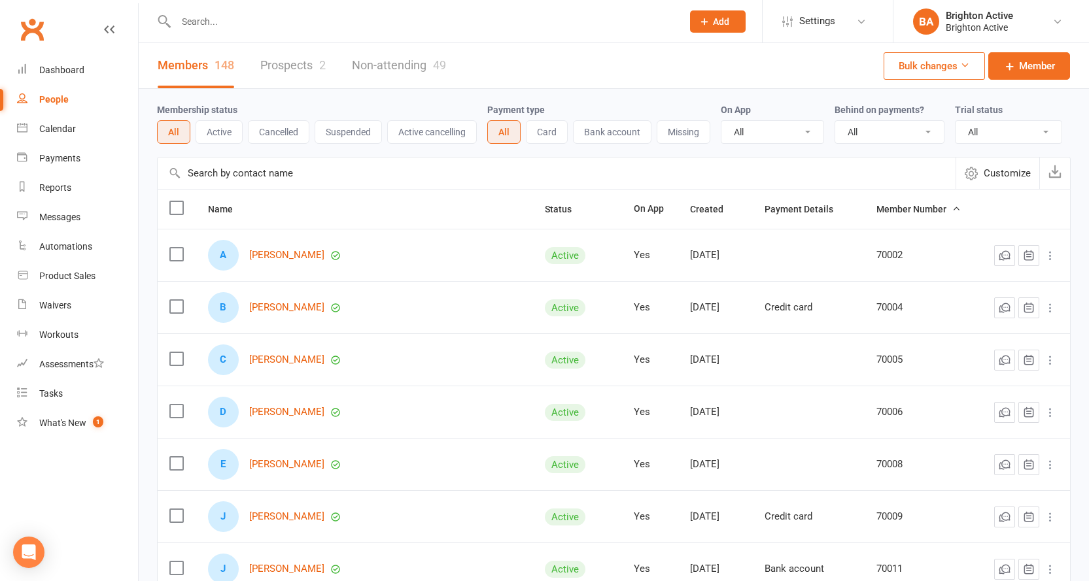
click at [349, 139] on button "Suspended" at bounding box center [348, 132] width 67 height 24
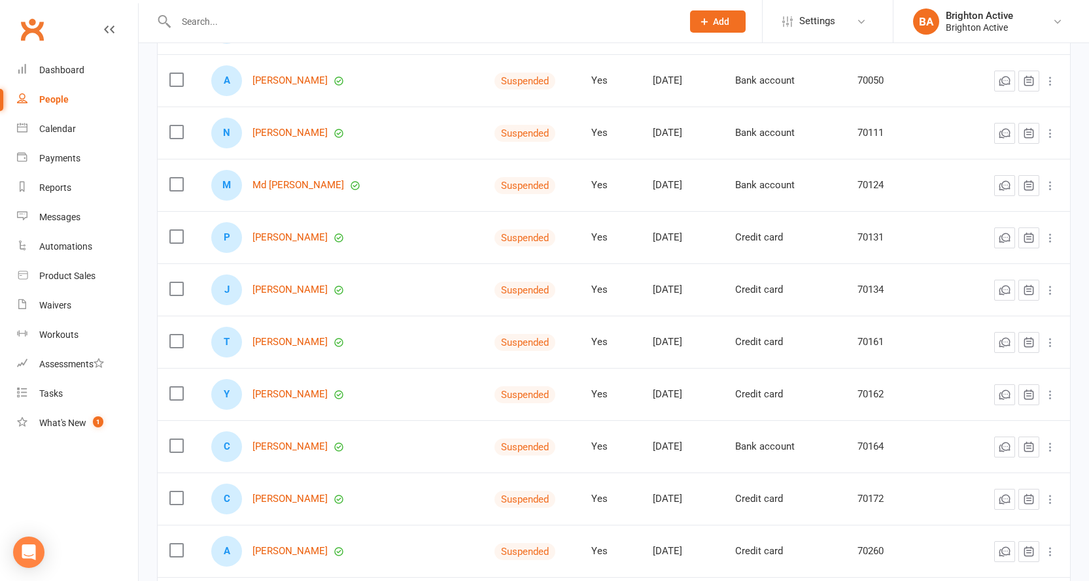
scroll to position [327, 0]
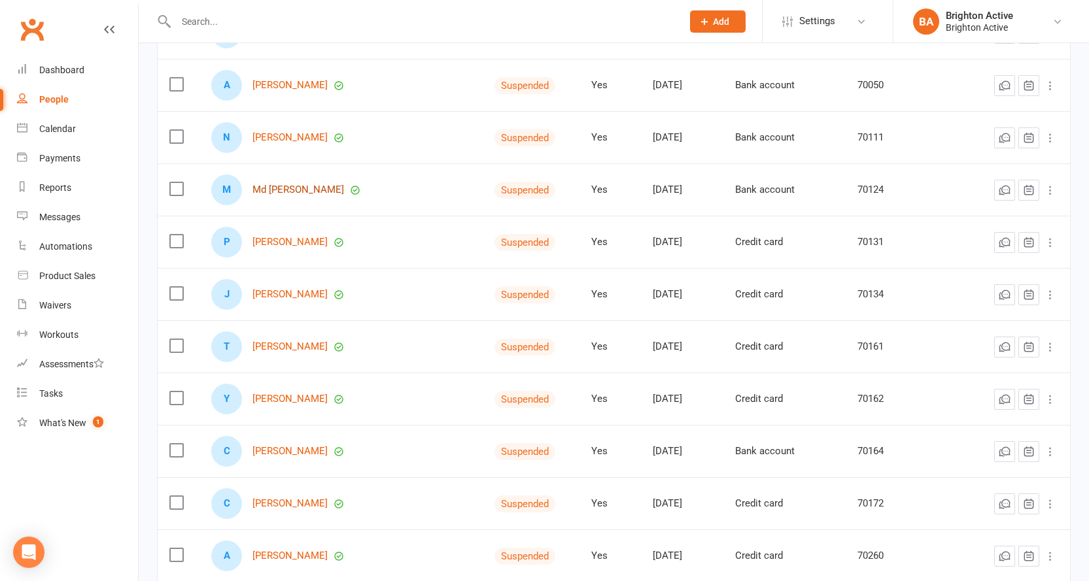
click at [292, 196] on link "Md Faysal Masfik" at bounding box center [298, 189] width 92 height 11
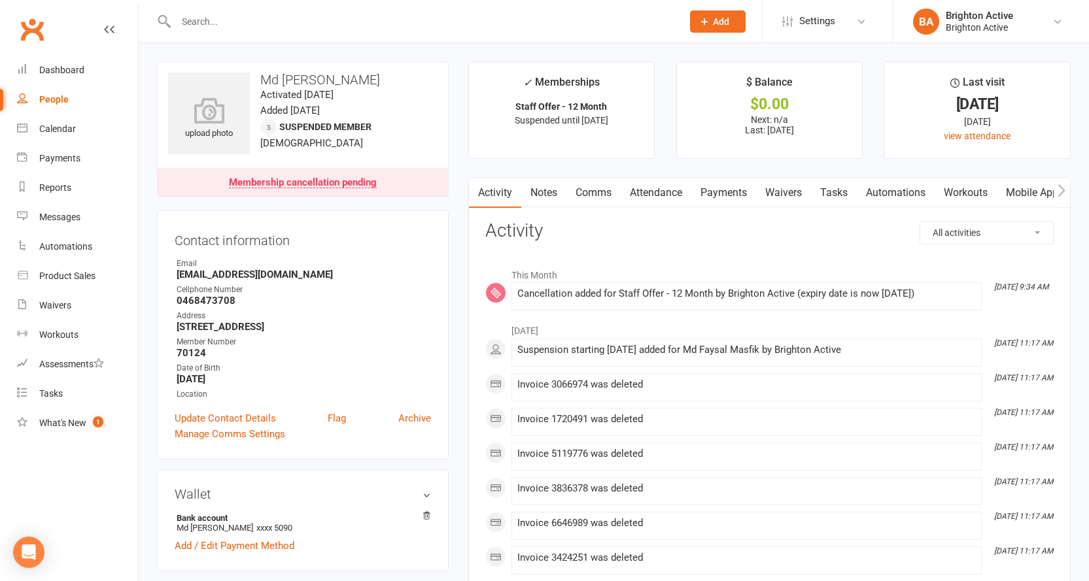
click at [318, 185] on div "Membership cancellation pending" at bounding box center [303, 183] width 148 height 10
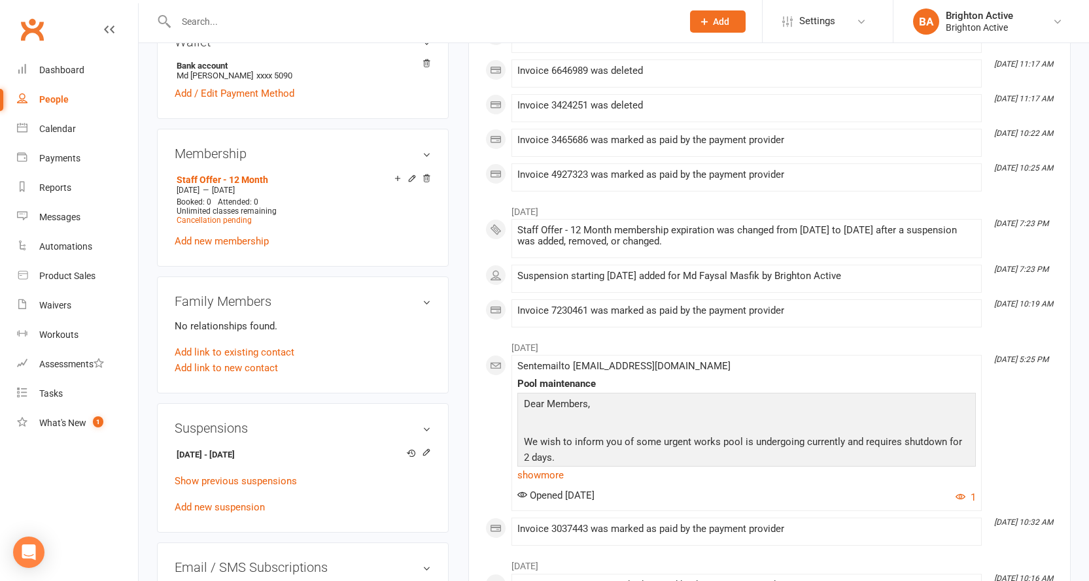
scroll to position [581, 0]
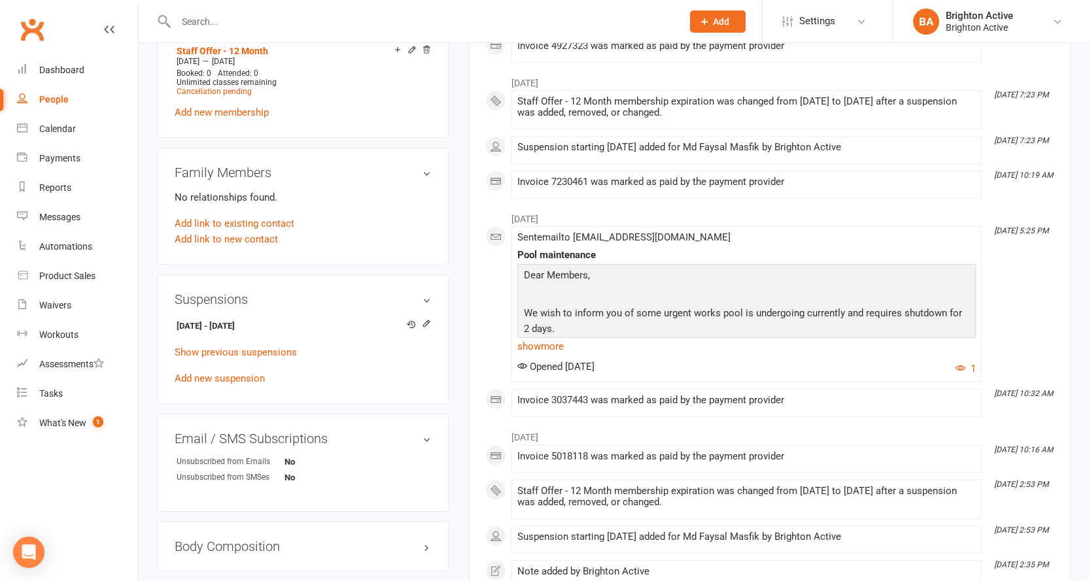
click at [431, 303] on div "Suspensions 11 Aug 2025 - 15 Sep 2025 Show previous suspensions Add new suspens…" at bounding box center [303, 339] width 292 height 129
click at [425, 299] on h3 "Suspensions" at bounding box center [303, 299] width 256 height 14
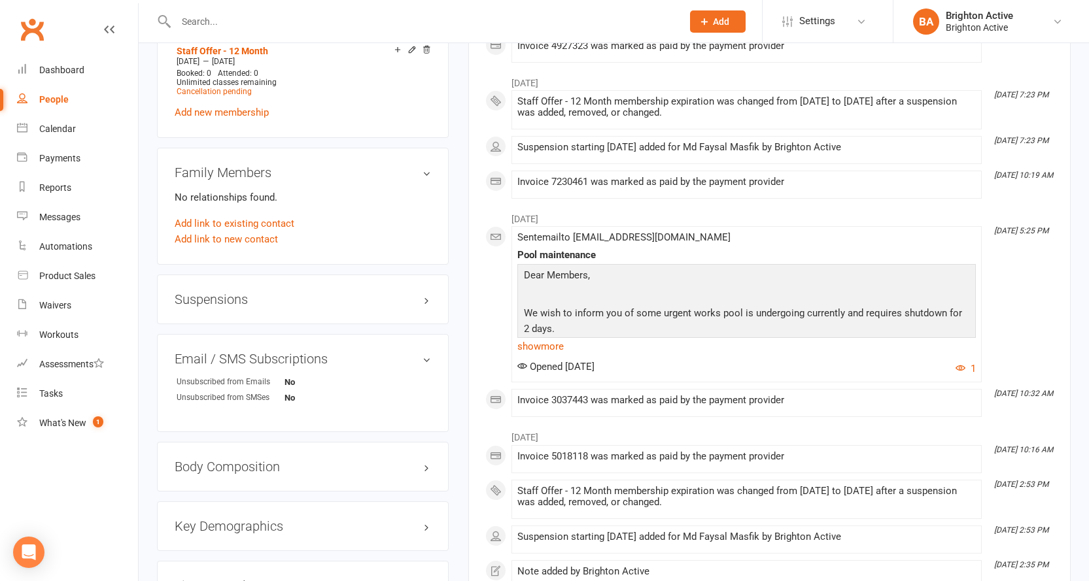
click at [424, 304] on h3 "Suspensions" at bounding box center [303, 299] width 256 height 14
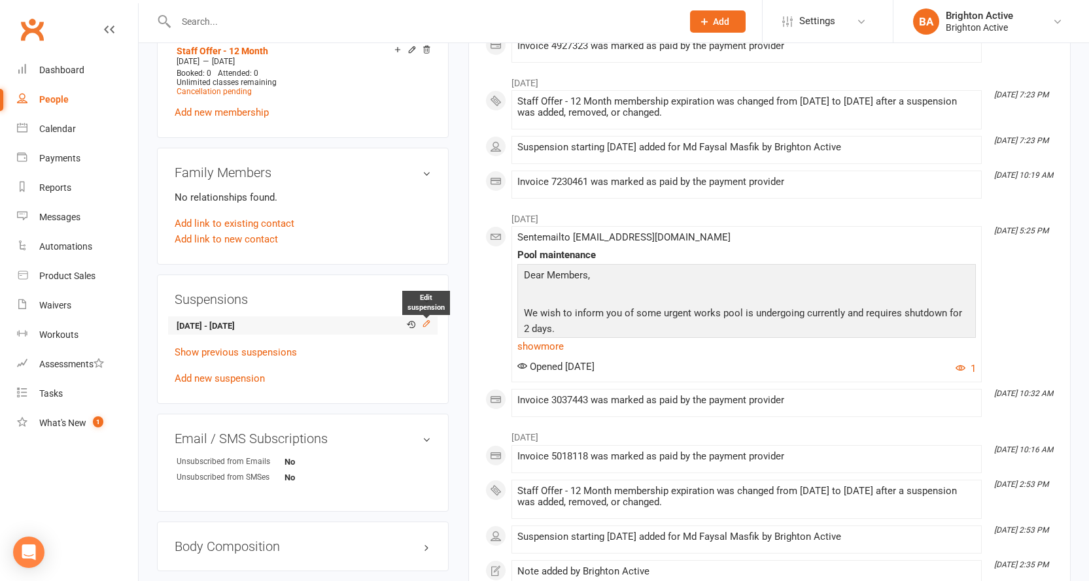
click at [424, 320] on icon at bounding box center [426, 323] width 9 height 9
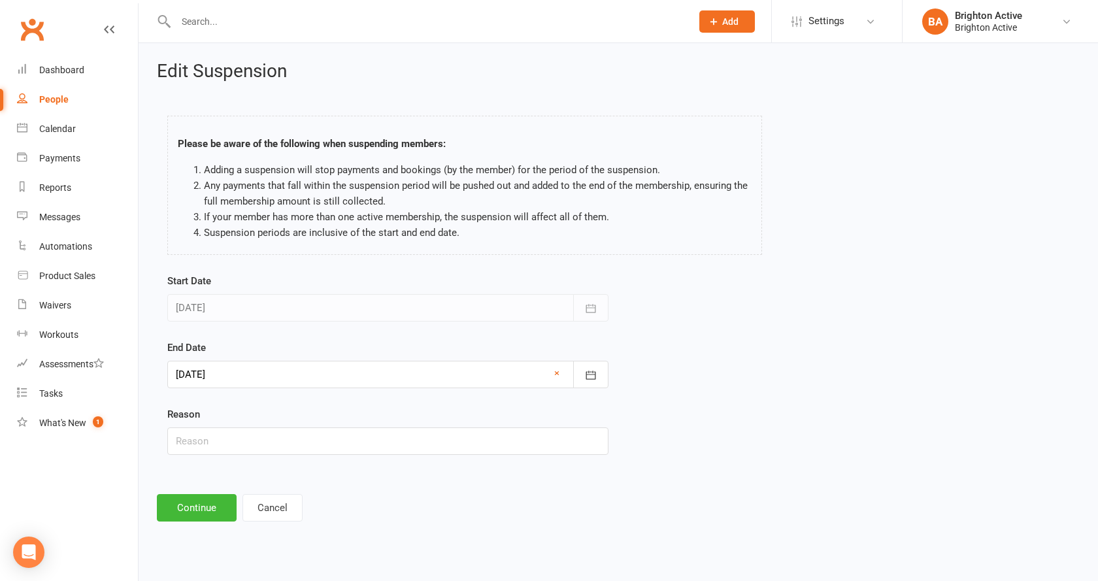
click at [183, 367] on div at bounding box center [387, 374] width 441 height 27
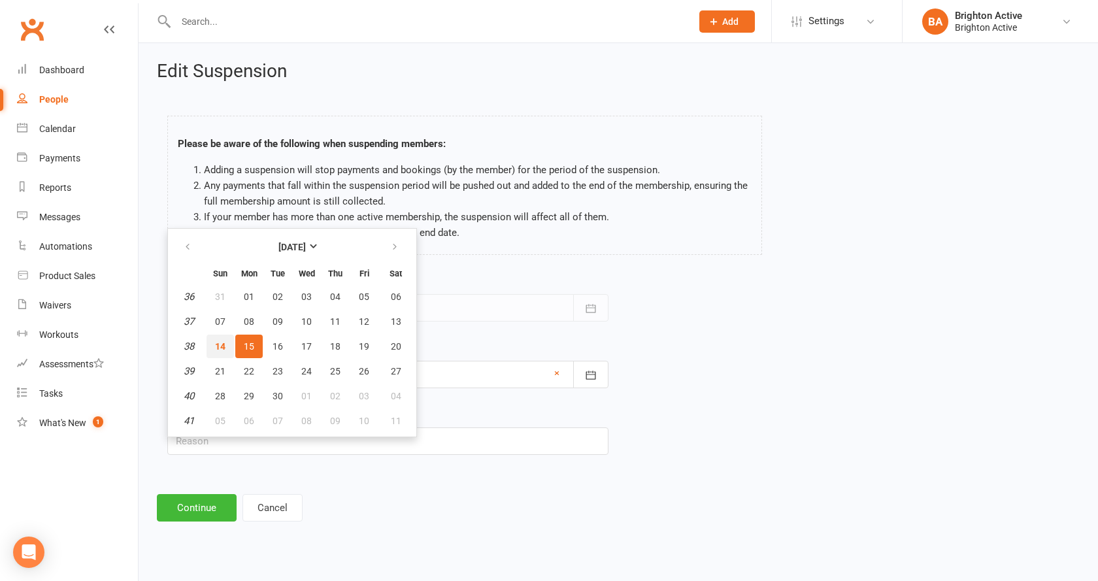
click at [222, 344] on span "14" at bounding box center [220, 346] width 10 height 10
type input "14 Sep 2025"
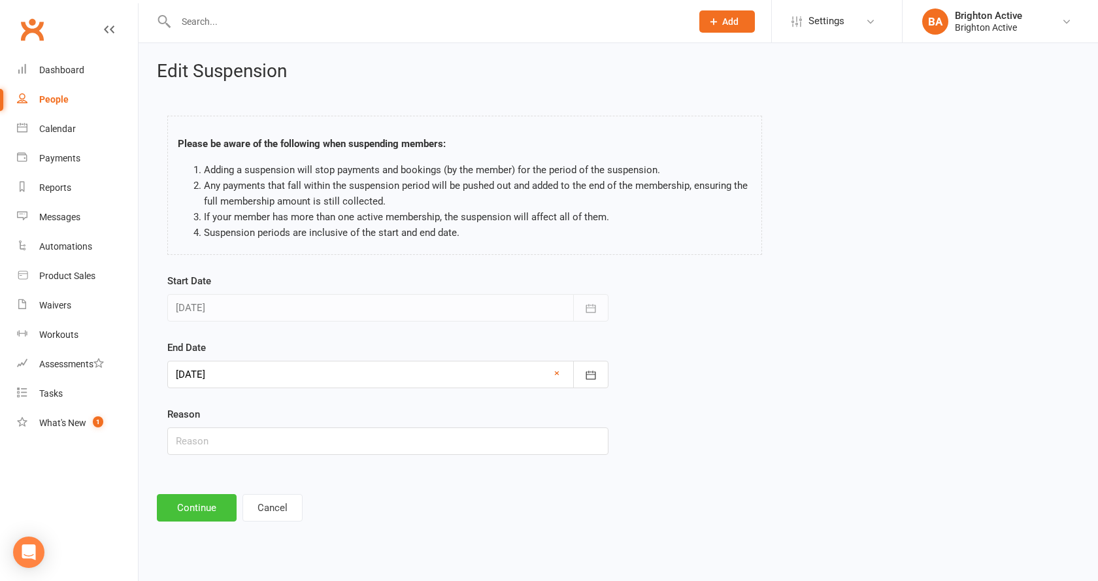
click at [193, 517] on button "Continue" at bounding box center [197, 507] width 80 height 27
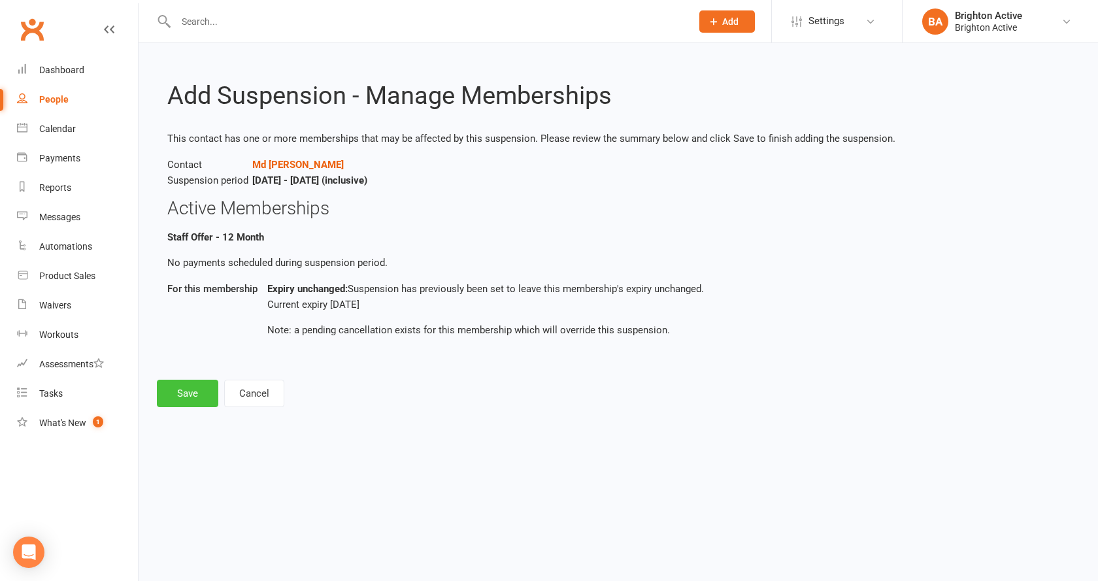
click at [191, 391] on button "Save" at bounding box center [187, 393] width 61 height 27
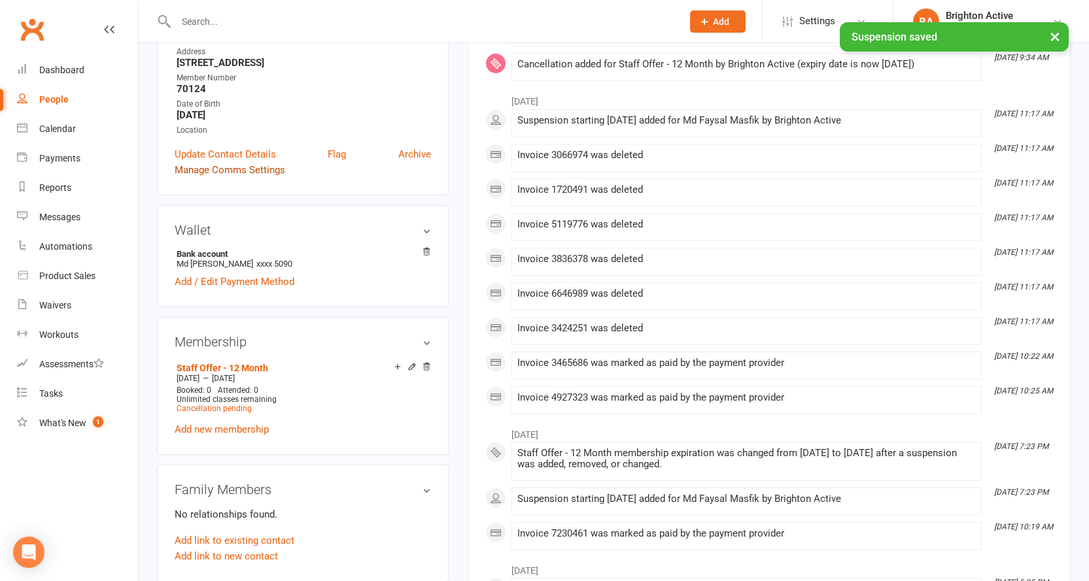
scroll to position [458, 0]
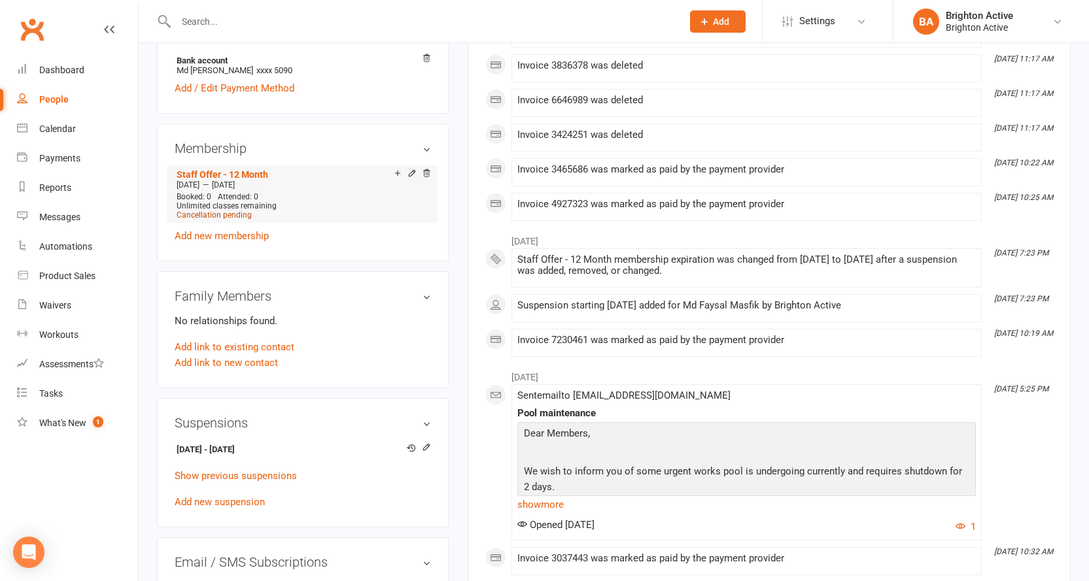
click at [214, 214] on span "Cancellation pending" at bounding box center [214, 215] width 75 height 9
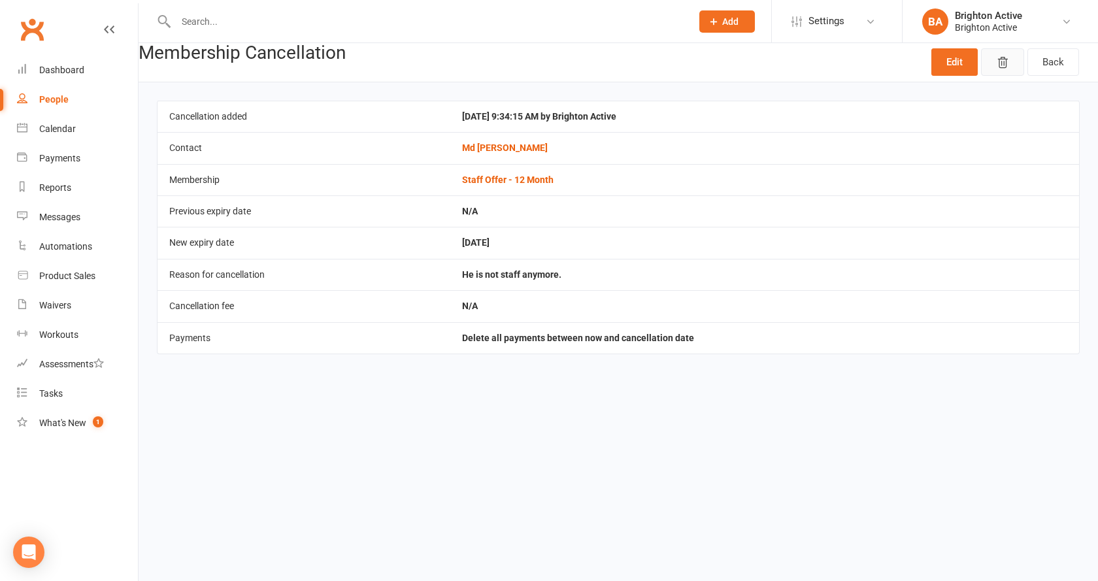
click at [991, 65] on button "button" at bounding box center [1002, 61] width 43 height 27
click at [1064, 58] on link "Back" at bounding box center [1054, 61] width 52 height 27
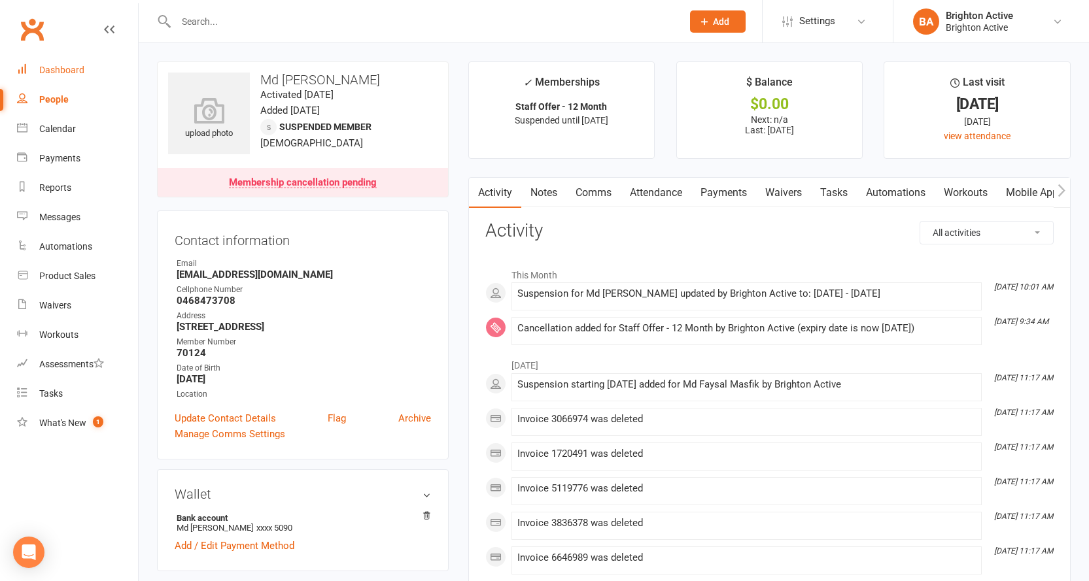
click at [55, 64] on link "Dashboard" at bounding box center [77, 70] width 121 height 29
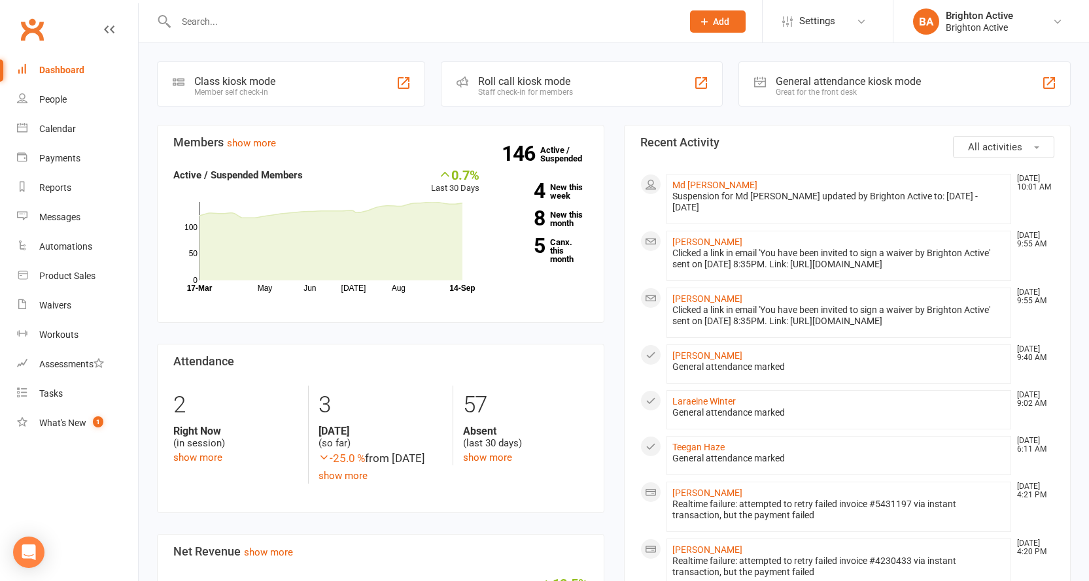
click at [67, 67] on div "Dashboard" at bounding box center [61, 70] width 45 height 10
drag, startPoint x: 932, startPoint y: 71, endPoint x: 915, endPoint y: 77, distance: 17.8
click at [932, 73] on div "General attendance kiosk mode Great for the front desk" at bounding box center [904, 83] width 332 height 45
